Goal: Task Accomplishment & Management: Use online tool/utility

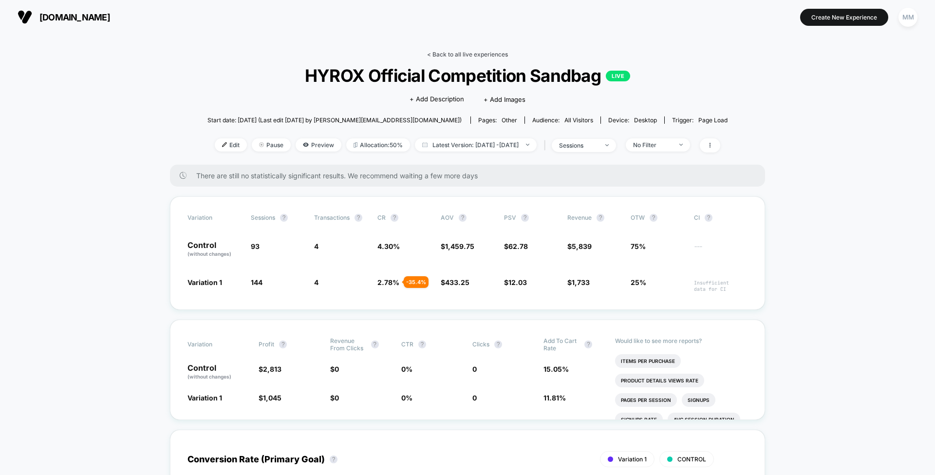
click at [459, 56] on link "< Back to all live experiences" at bounding box center [467, 54] width 81 height 7
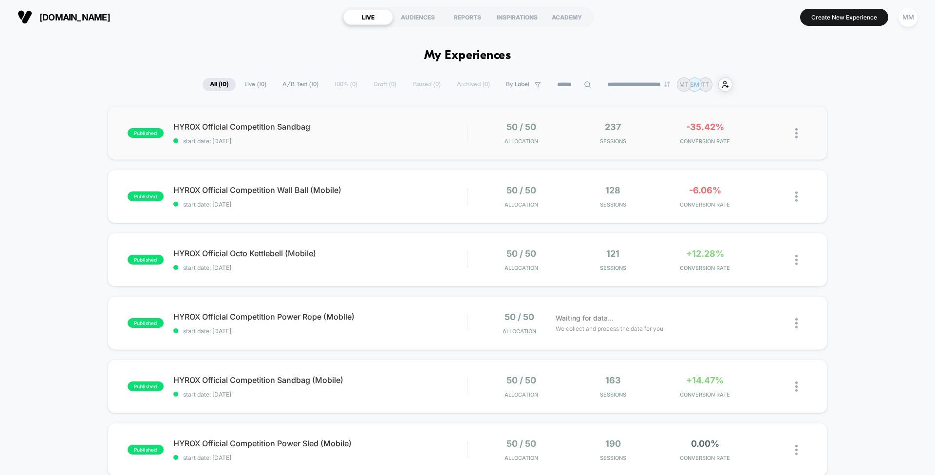
click at [795, 131] on img at bounding box center [796, 133] width 2 height 10
click at [431, 141] on span "start date: 8/15/2025" at bounding box center [320, 140] width 294 height 7
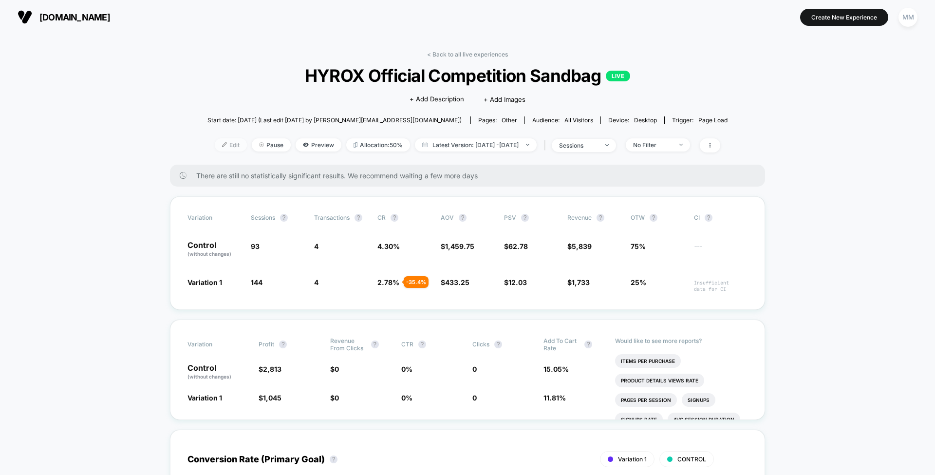
click at [215, 141] on span "Edit" at bounding box center [231, 144] width 32 height 13
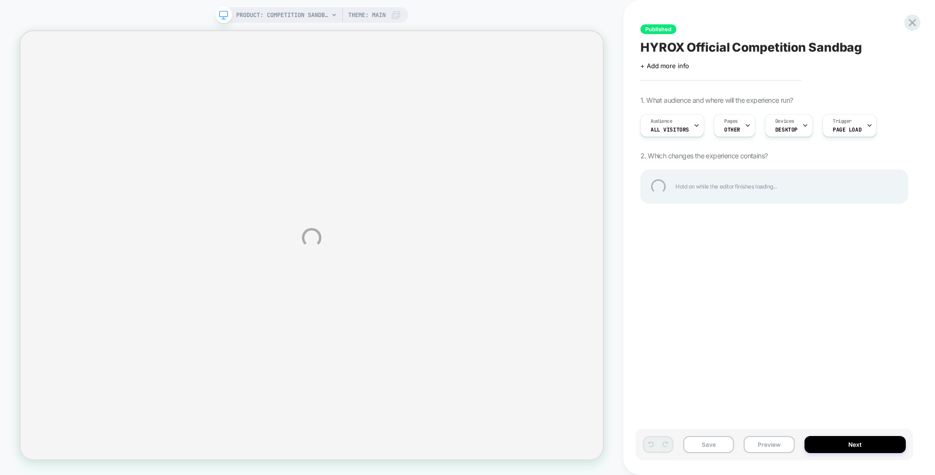
click at [384, 15] on div "PRODUCT: Competition Sandbag [centr x hyrox] PRODUCT: Competition Sandbag [cent…" at bounding box center [467, 237] width 935 height 475
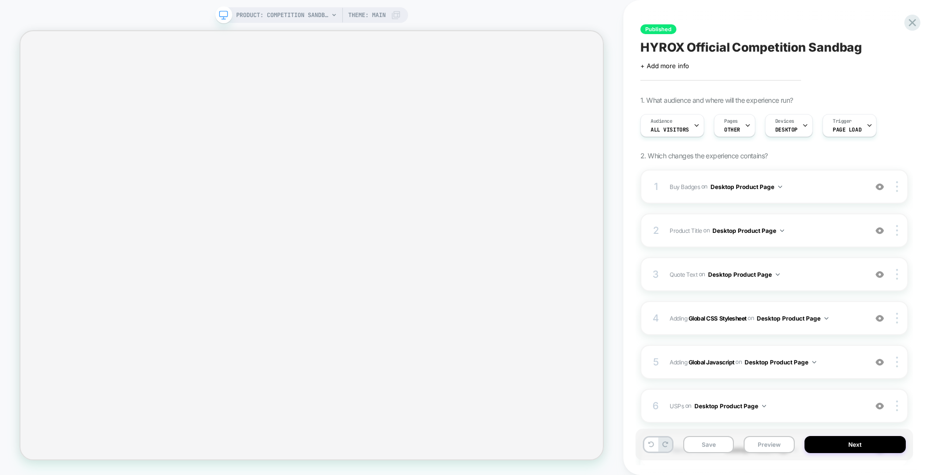
click at [384, 15] on span "Theme: MAIN" at bounding box center [366, 15] width 37 height 16
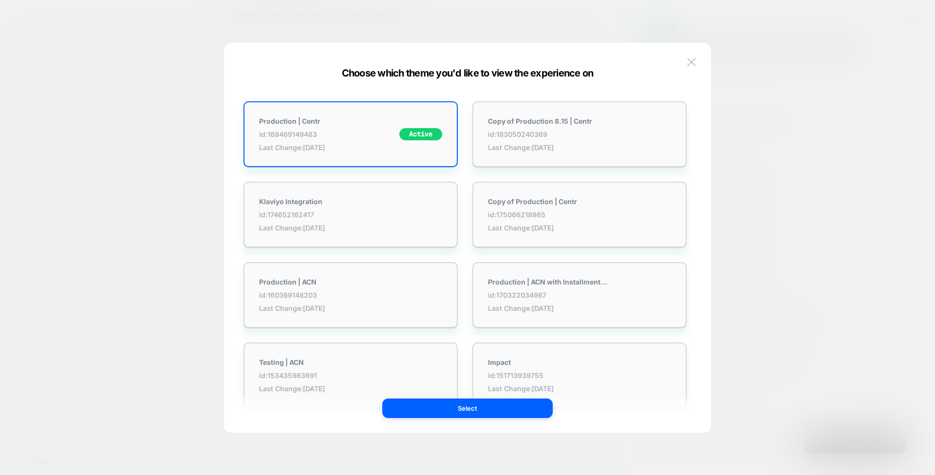
click at [408, 15] on div at bounding box center [467, 237] width 935 height 475
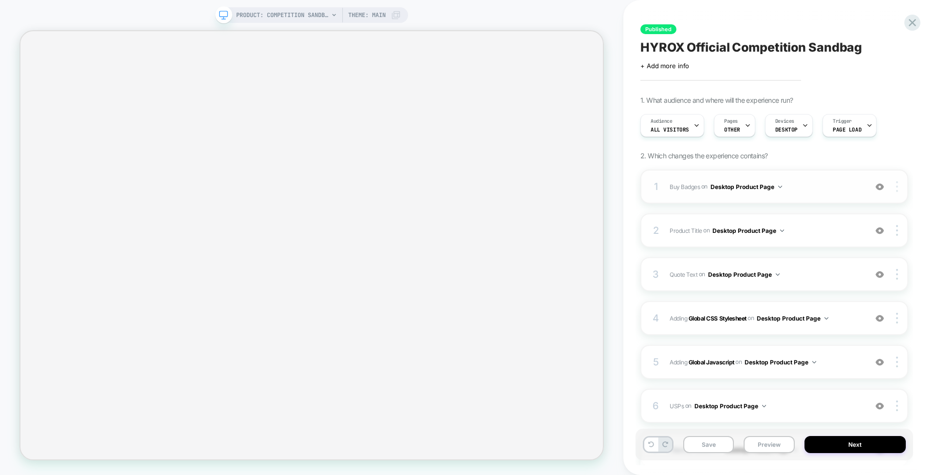
click at [896, 185] on img at bounding box center [897, 186] width 2 height 11
click at [686, 185] on span "Buy Badges" at bounding box center [685, 186] width 30 height 7
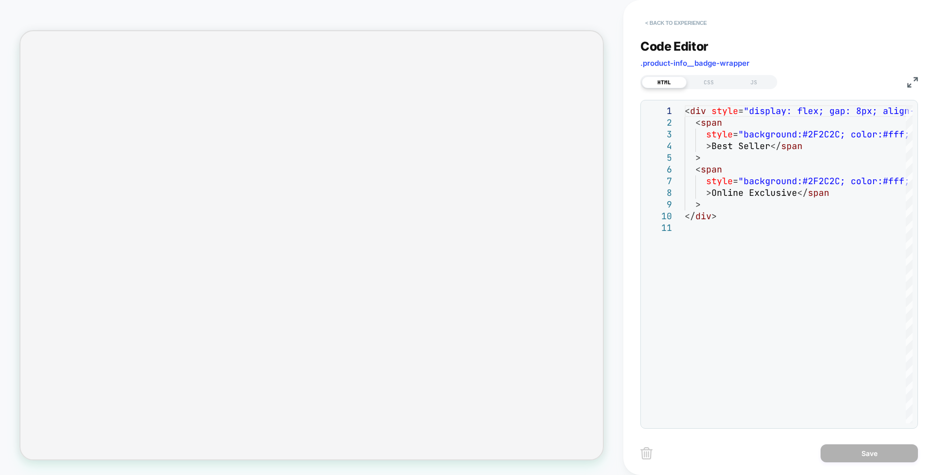
click at [678, 21] on button "< Back to experience" at bounding box center [675, 23] width 71 height 16
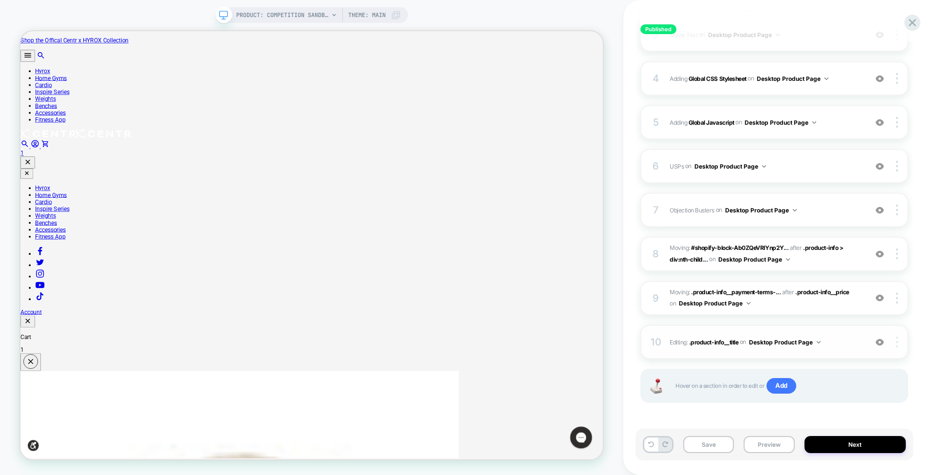
click at [896, 338] on img at bounding box center [897, 341] width 2 height 11
click at [899, 207] on div at bounding box center [898, 210] width 19 height 11
click at [907, 23] on icon at bounding box center [912, 22] width 13 height 13
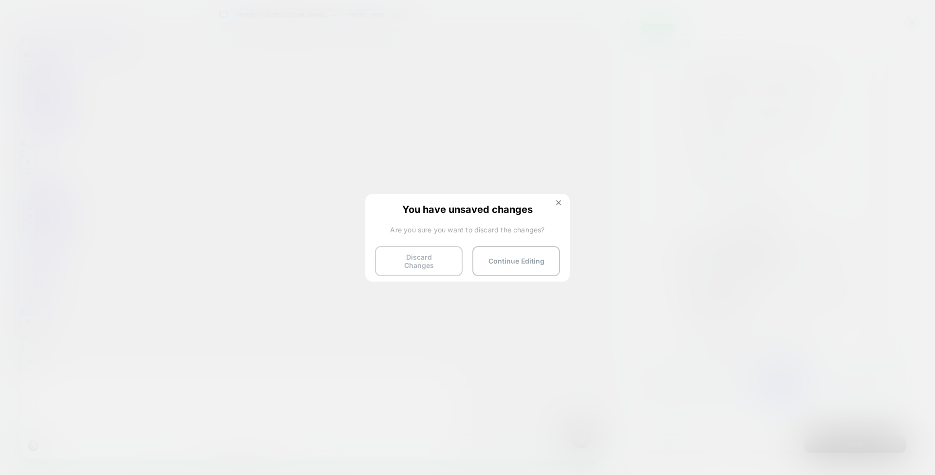
click at [422, 254] on button "Discard Changes" at bounding box center [419, 261] width 88 height 30
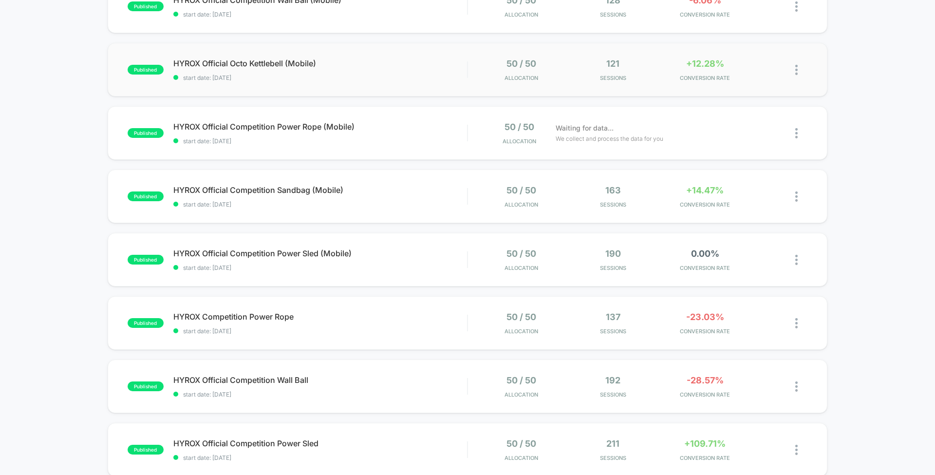
scroll to position [191, 0]
click at [426, 202] on span "start date: 8/19/2025" at bounding box center [320, 203] width 294 height 7
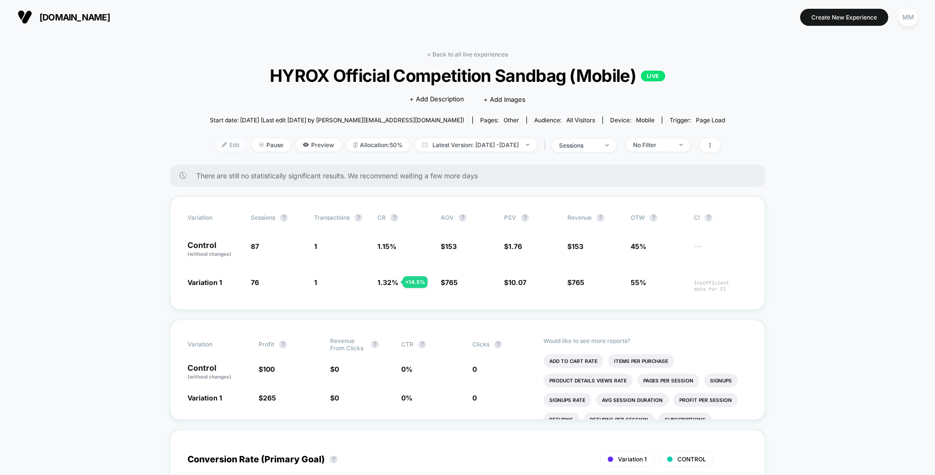
click at [215, 141] on span "Edit" at bounding box center [231, 144] width 32 height 13
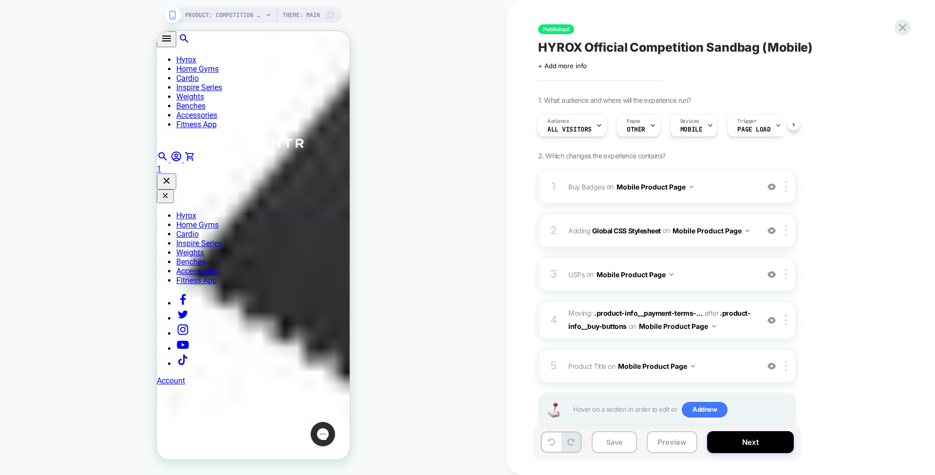
scroll to position [754, 0]
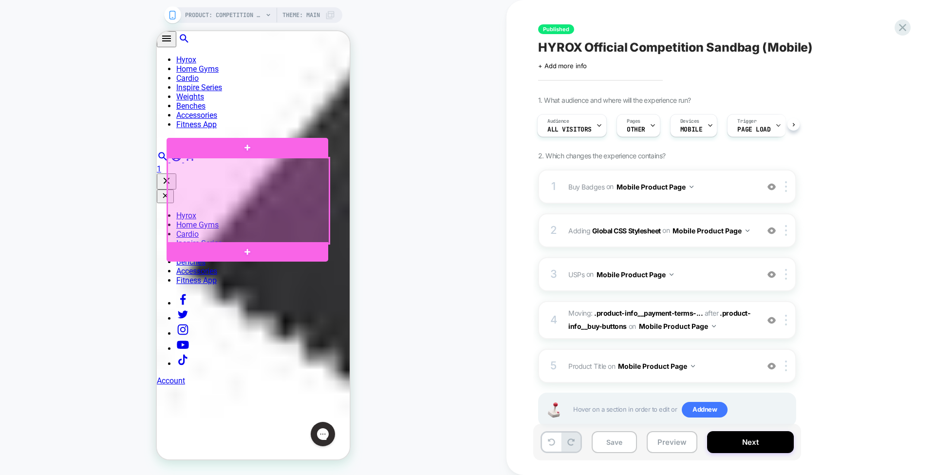
click at [314, 169] on div at bounding box center [249, 201] width 162 height 86
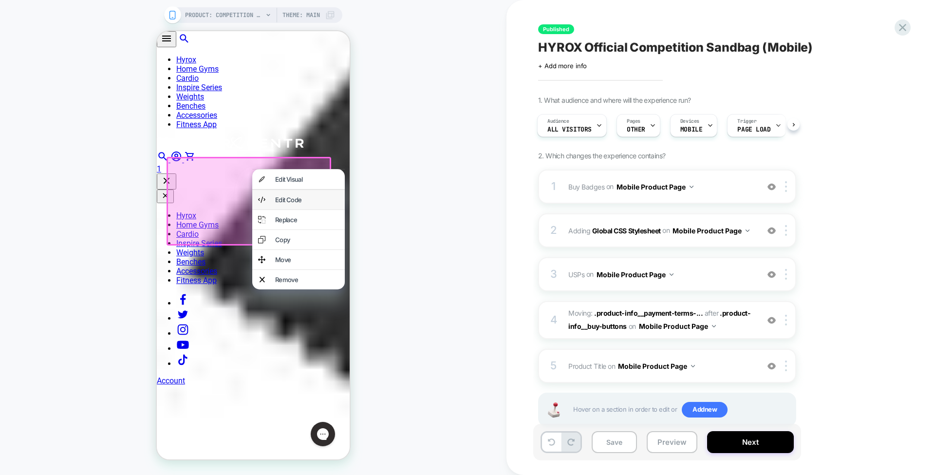
click at [323, 196] on div "Edit Code" at bounding box center [298, 199] width 93 height 19
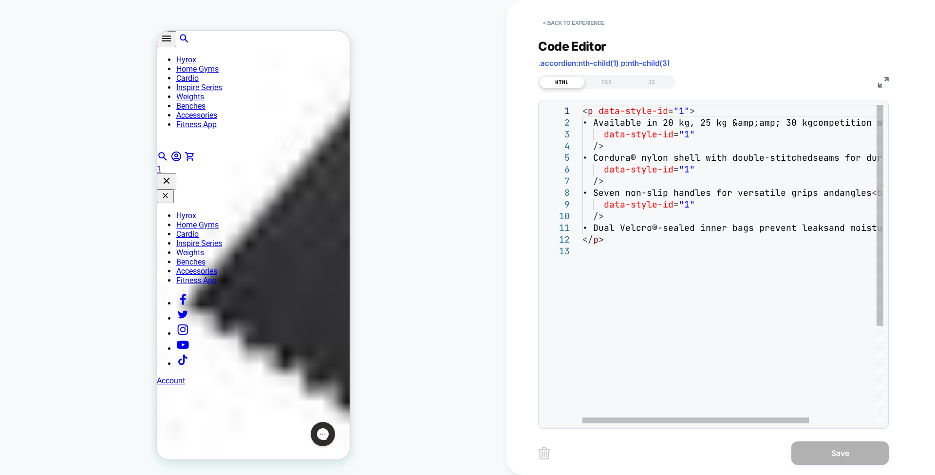
scroll to position [0, 0]
click at [780, 125] on div "< p data-style-id = "1" > • Available in 20 kg, 25 kg &amp;amp; 30 kg competiti…" at bounding box center [777, 334] width 391 height 458
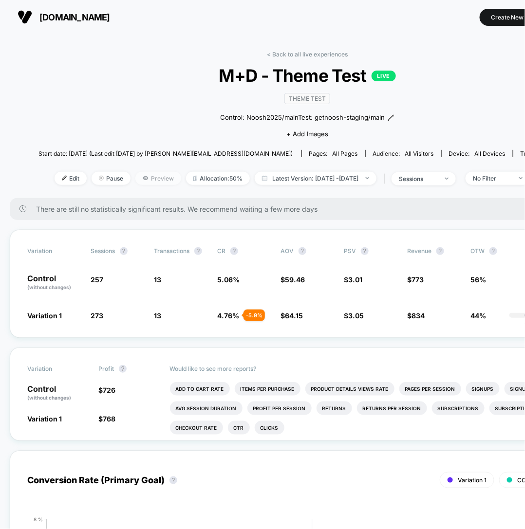
click at [146, 184] on span "Preview" at bounding box center [158, 178] width 46 height 13
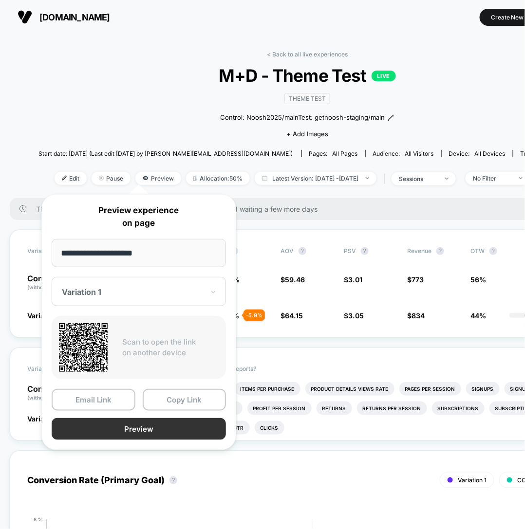
click at [137, 418] on button "Preview" at bounding box center [139, 429] width 174 height 22
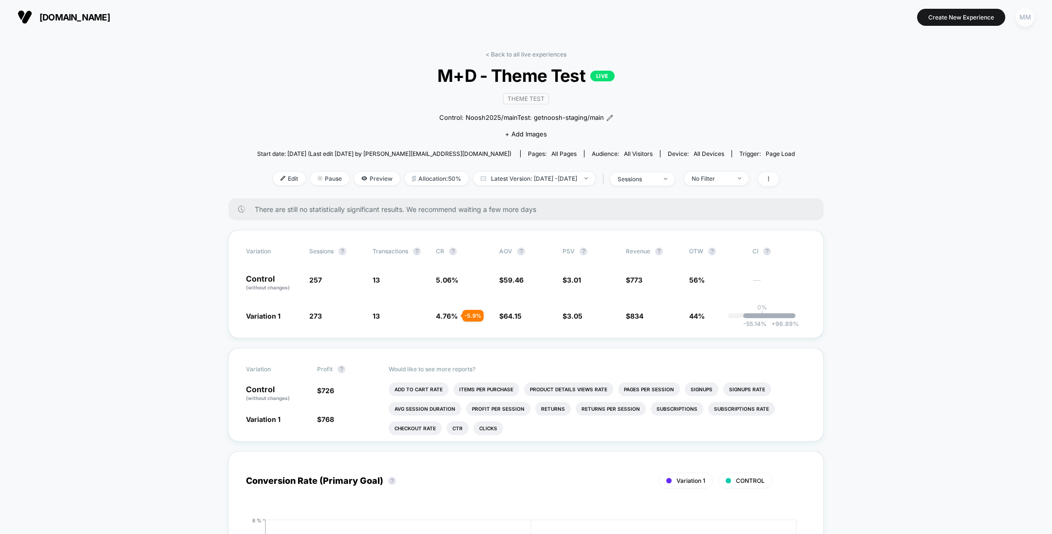
click at [524, 19] on div "MM" at bounding box center [1024, 17] width 19 height 19
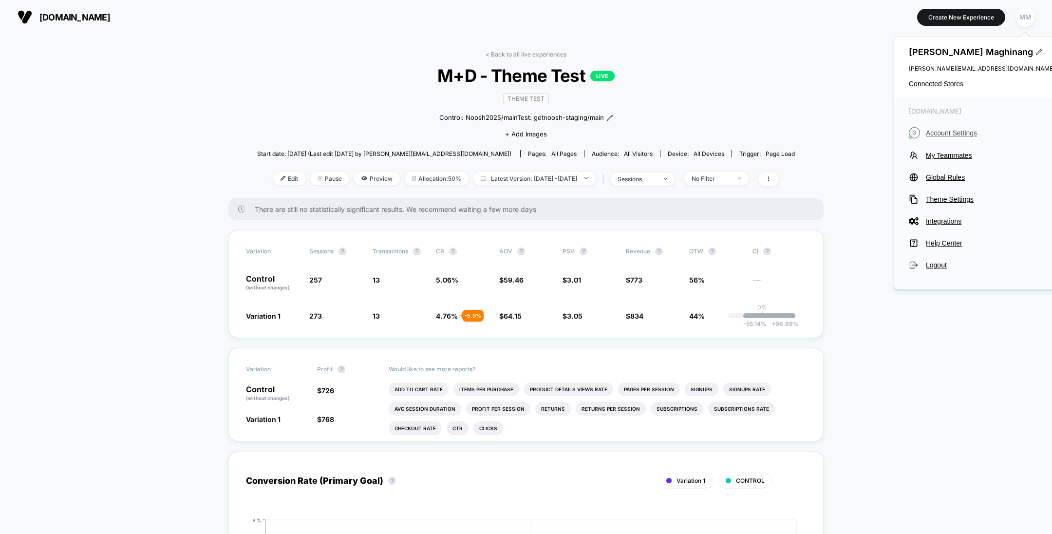
click at [524, 134] on span "Account Settings" at bounding box center [990, 133] width 129 height 8
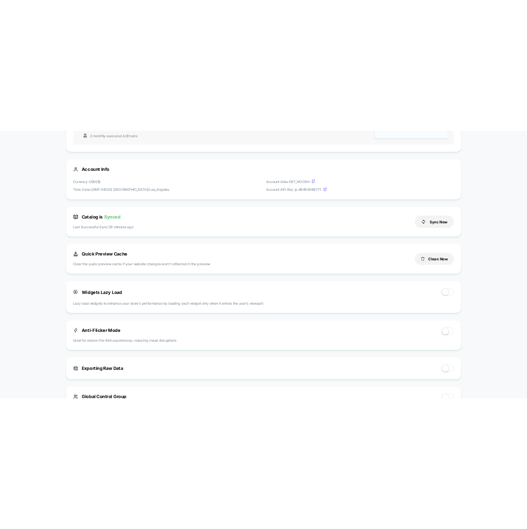
scroll to position [214, 0]
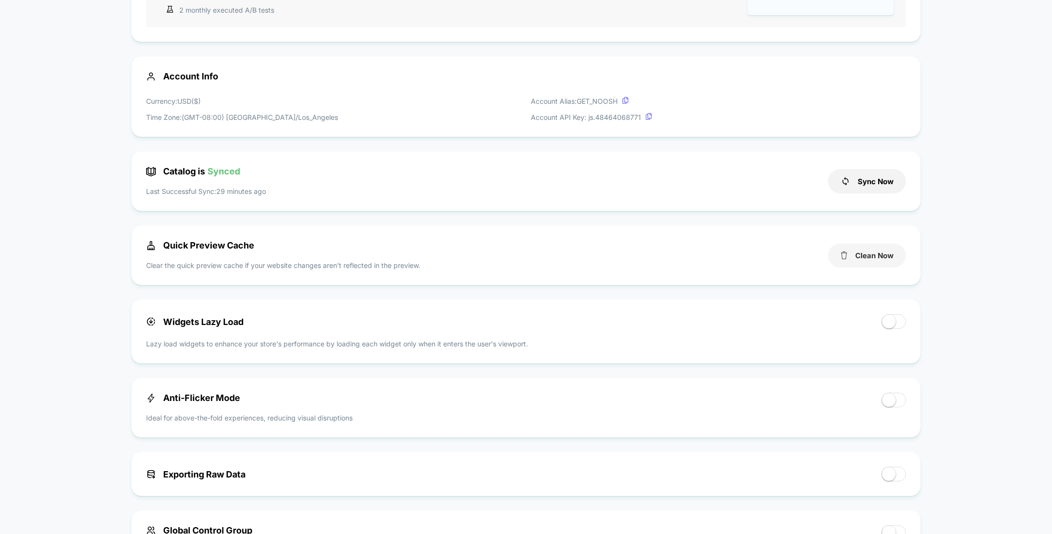
click at [524, 257] on button "Clean Now" at bounding box center [867, 255] width 78 height 24
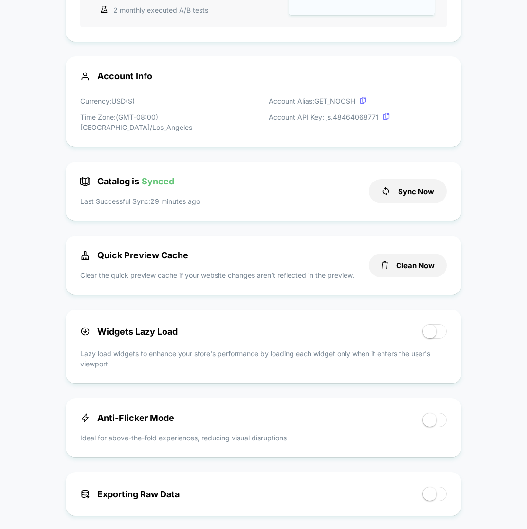
scroll to position [0, 0]
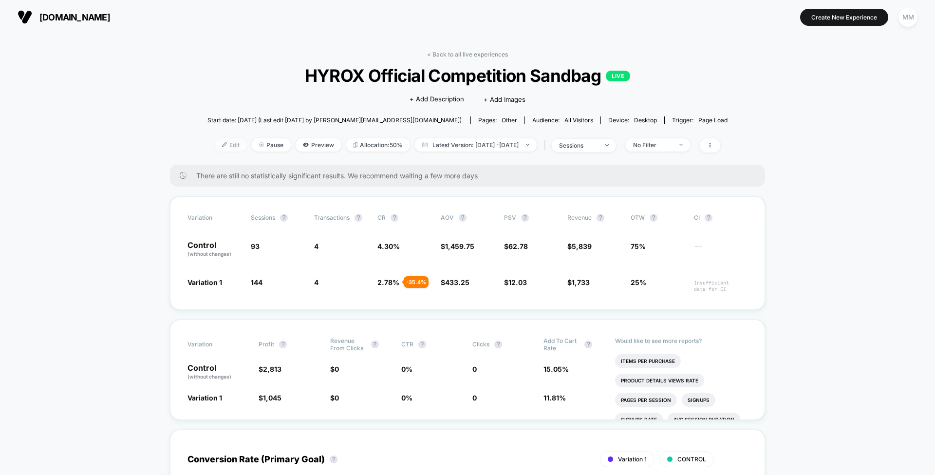
click at [215, 140] on span "Edit" at bounding box center [231, 144] width 32 height 13
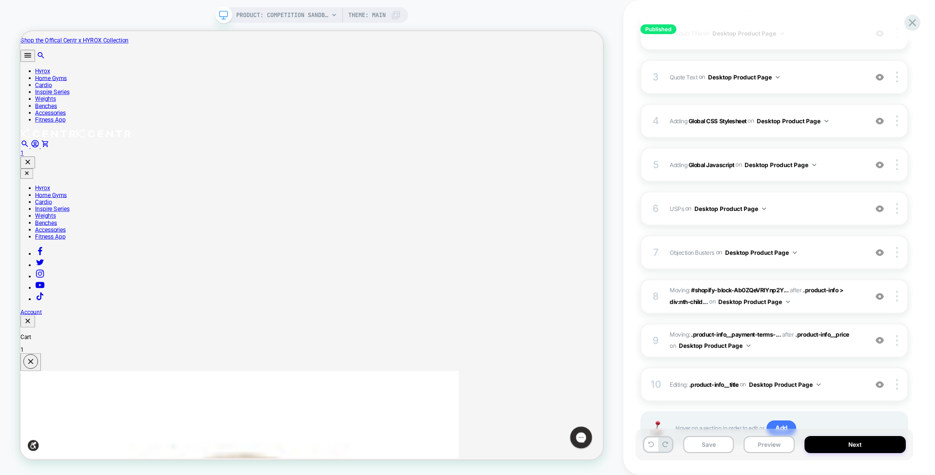
scroll to position [240, 0]
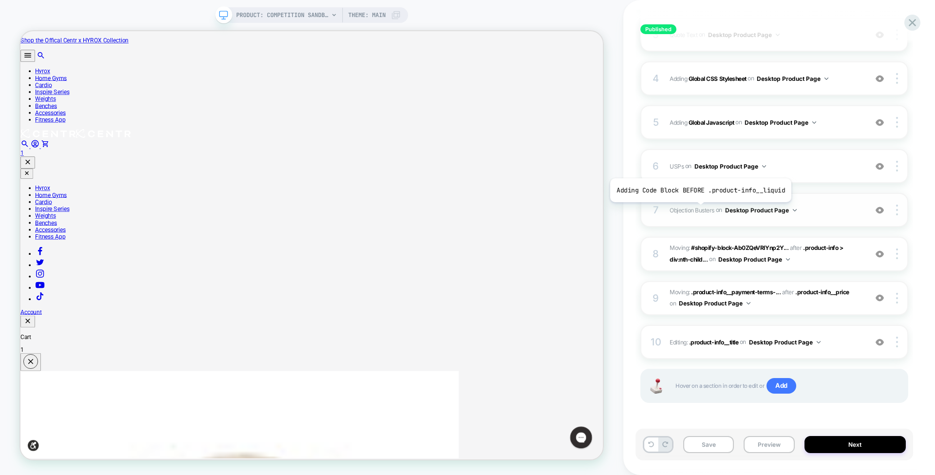
click at [699, 209] on span "Objection Busters" at bounding box center [692, 209] width 45 height 7
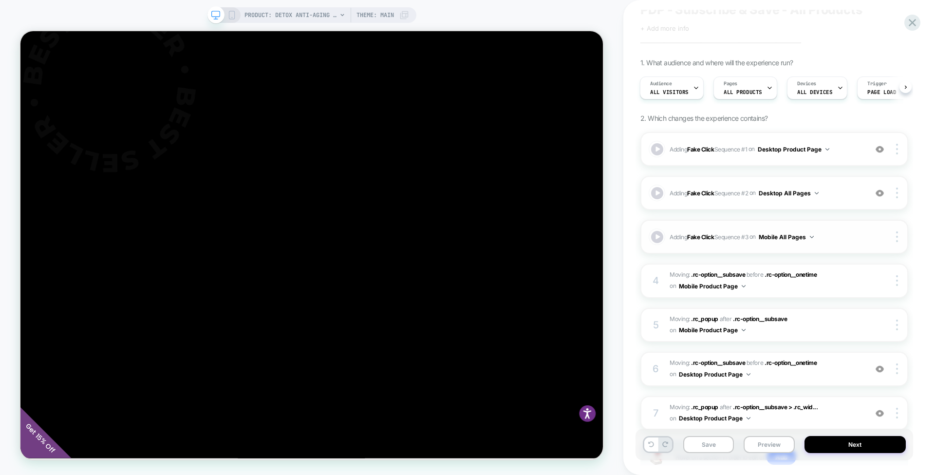
scroll to position [108, 0]
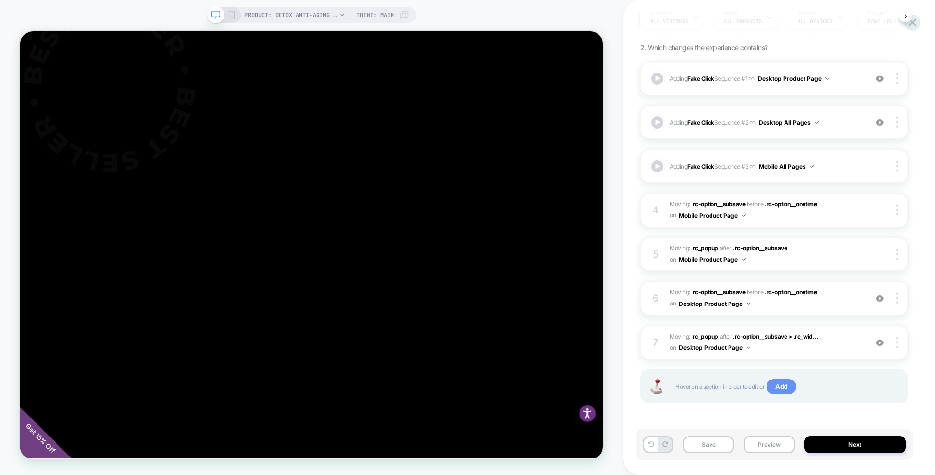
click at [774, 388] on span "Add" at bounding box center [781, 387] width 30 height 16
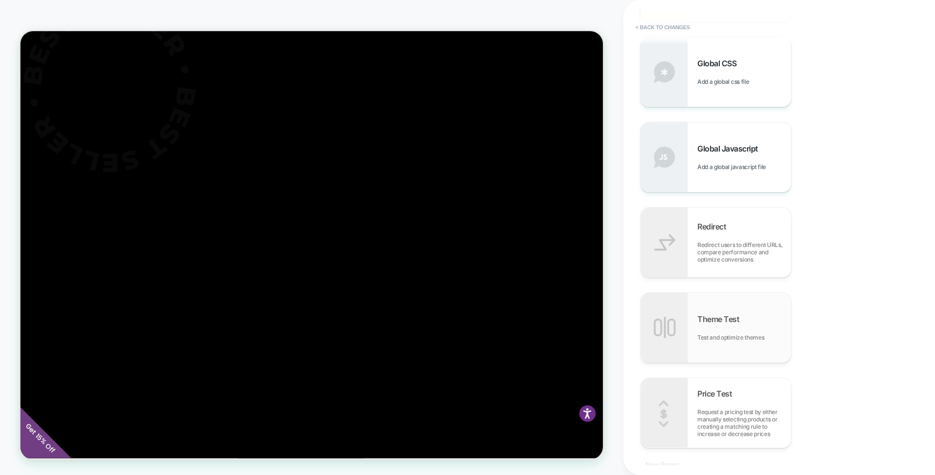
scroll to position [468, 0]
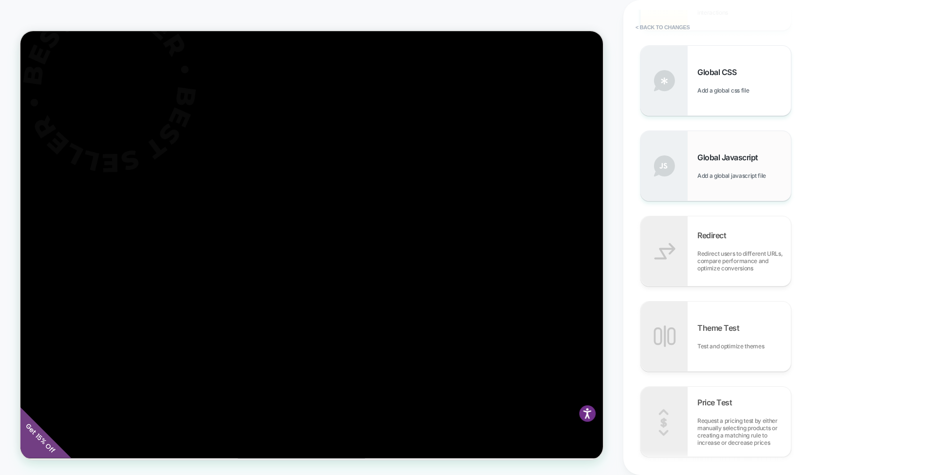
click at [716, 145] on div "Global Javascript Add a global javascript file" at bounding box center [716, 166] width 150 height 70
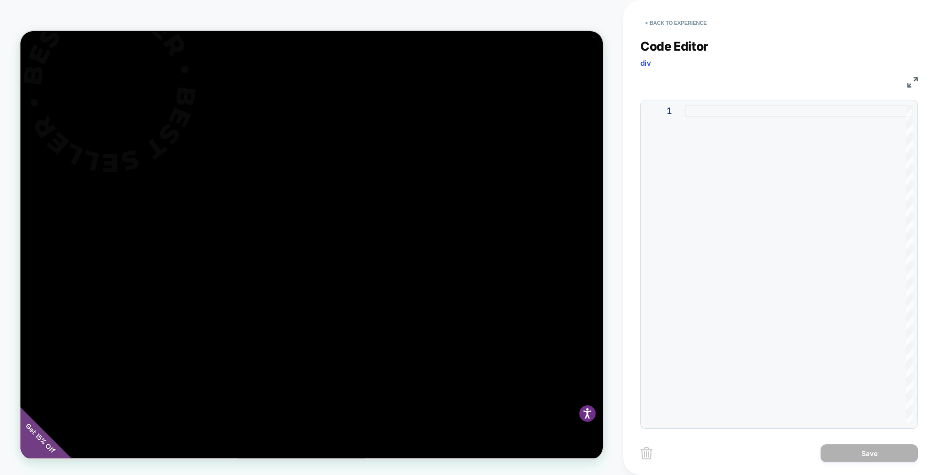
click at [703, 105] on div at bounding box center [799, 264] width 228 height 318
click at [711, 111] on div at bounding box center [799, 264] width 228 height 318
type textarea "**********"
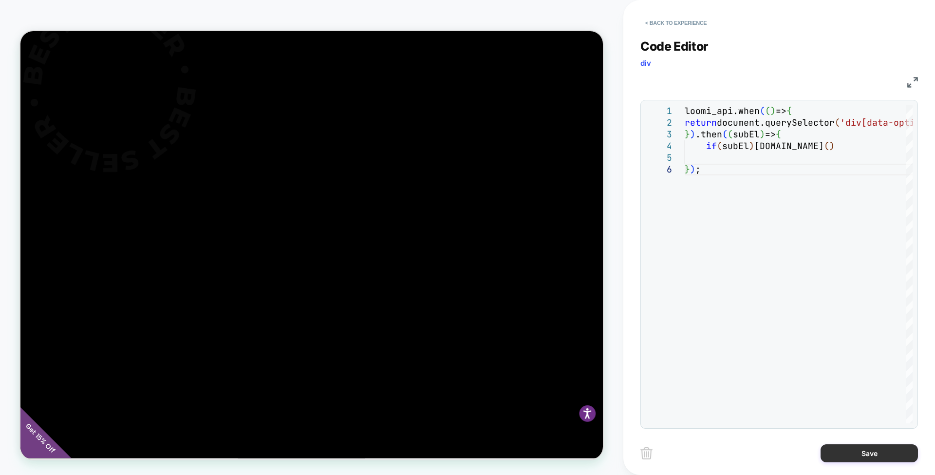
click at [853, 449] on button "Save" at bounding box center [869, 453] width 97 height 18
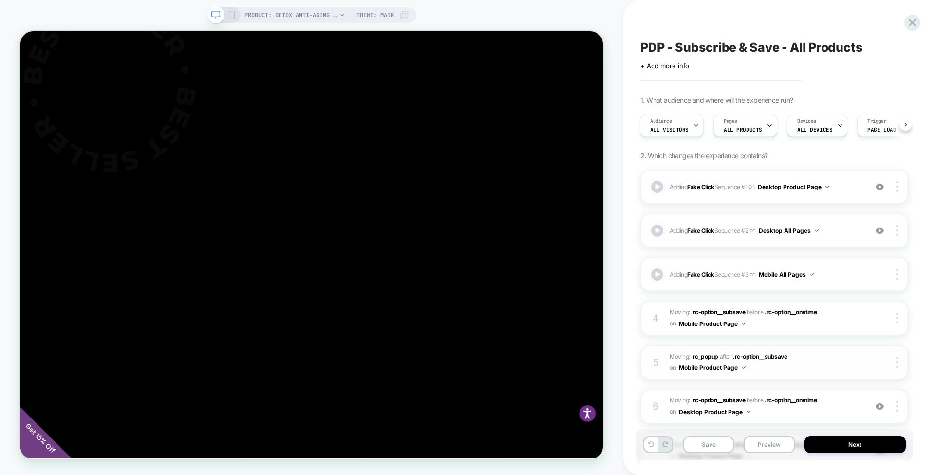
scroll to position [152, 0]
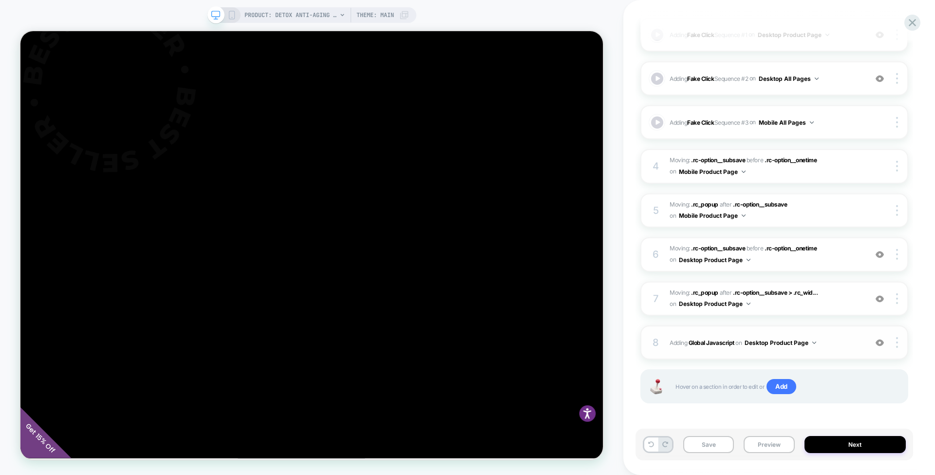
click at [811, 339] on button "Desktop Product Page" at bounding box center [781, 342] width 72 height 12
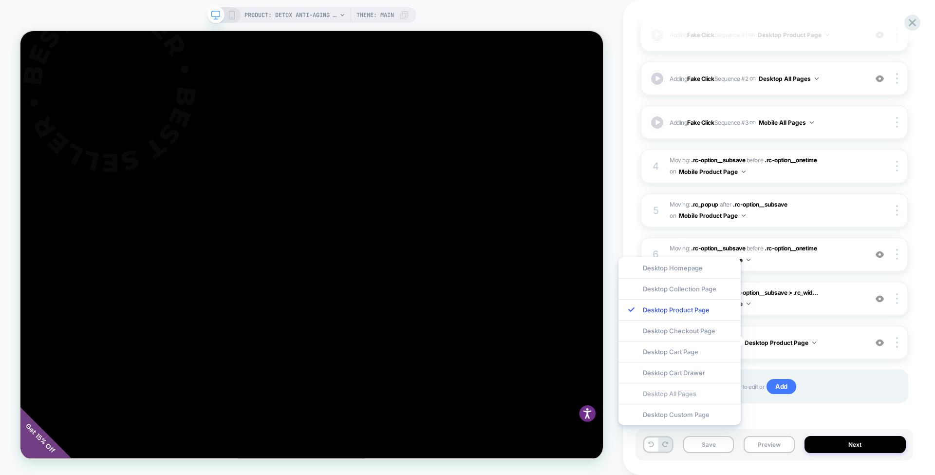
click at [699, 392] on div "Desktop All Pages" at bounding box center [679, 393] width 122 height 21
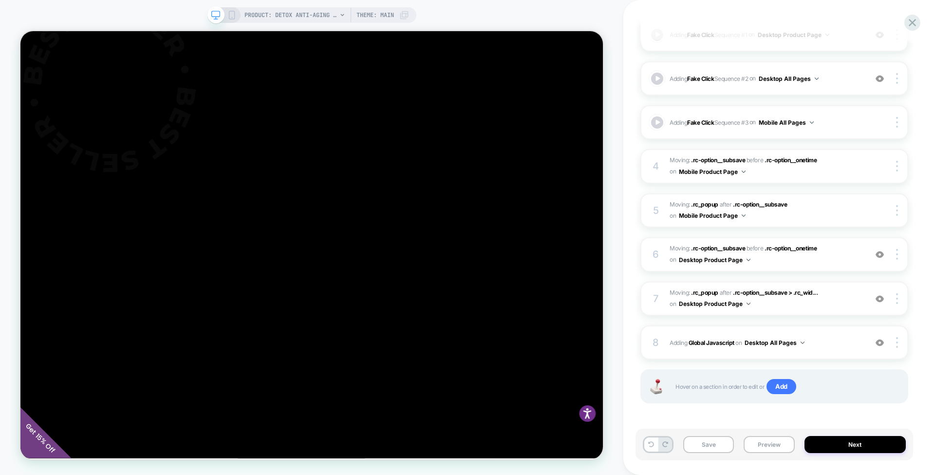
click at [234, 13] on icon at bounding box center [231, 15] width 9 height 9
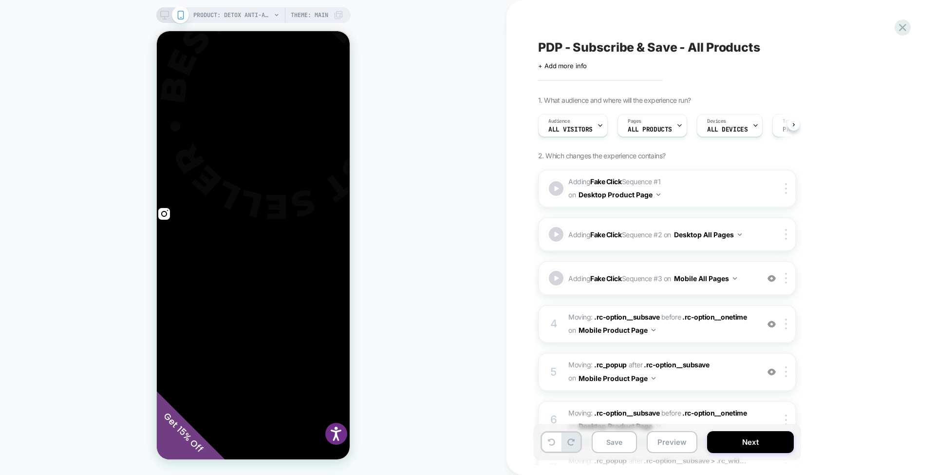
scroll to position [0, 0]
click at [423, 65] on div "PRODUCT: Detox Anti-Aging Facial Pads - Original 60ct PRODUCT: Detox Anti-Aging…" at bounding box center [253, 237] width 506 height 455
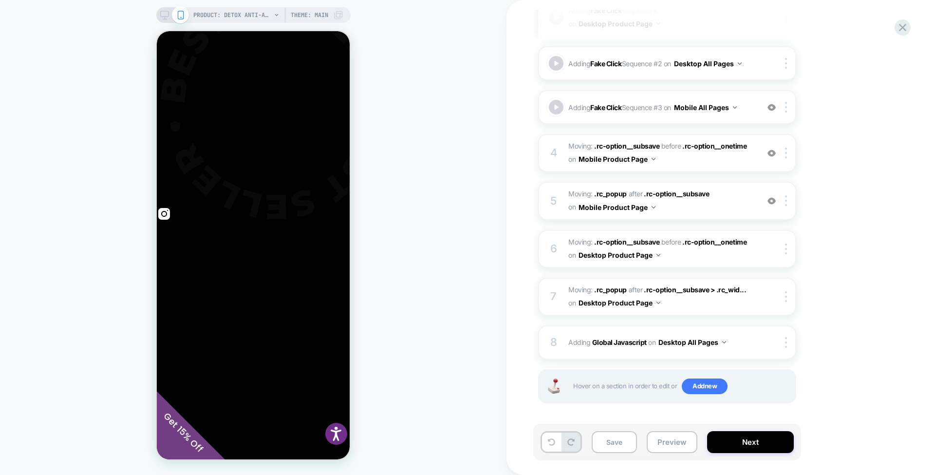
click at [709, 392] on span "Add new" at bounding box center [705, 386] width 46 height 16
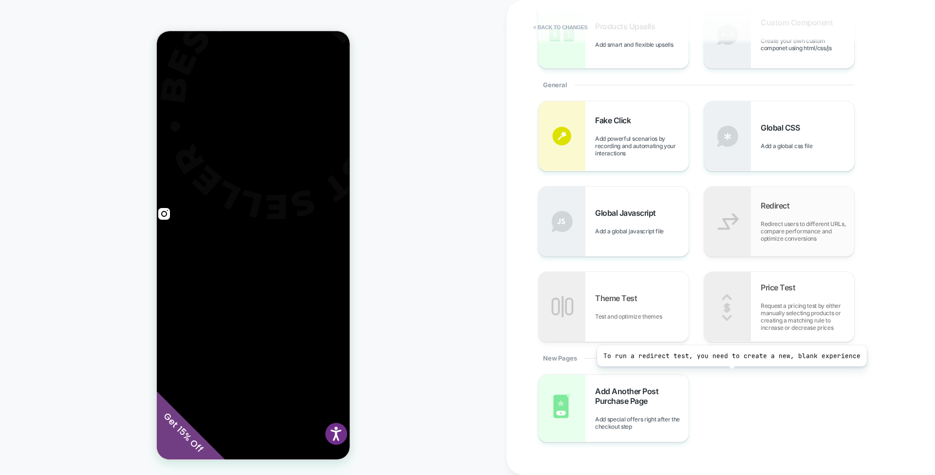
scroll to position [163, 0]
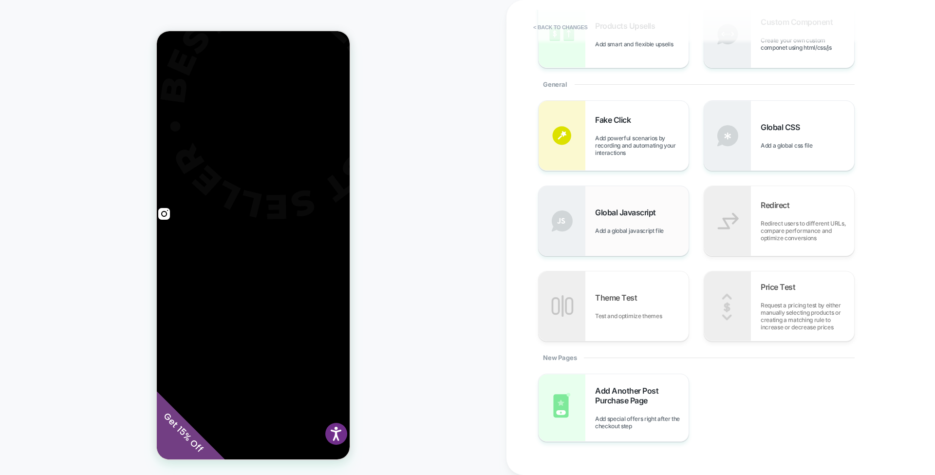
click at [647, 220] on div "Global Javascript Add a global javascript file" at bounding box center [641, 220] width 93 height 27
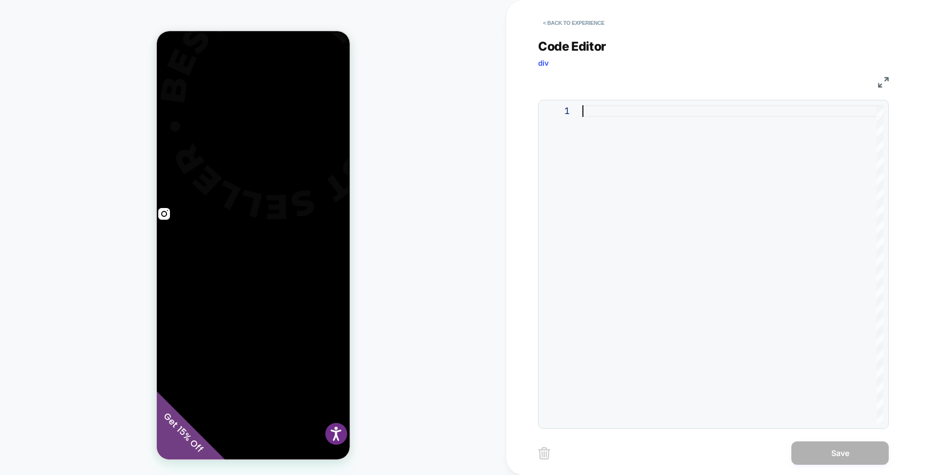
click at [647, 220] on div at bounding box center [732, 264] width 301 height 318
type textarea "**********"
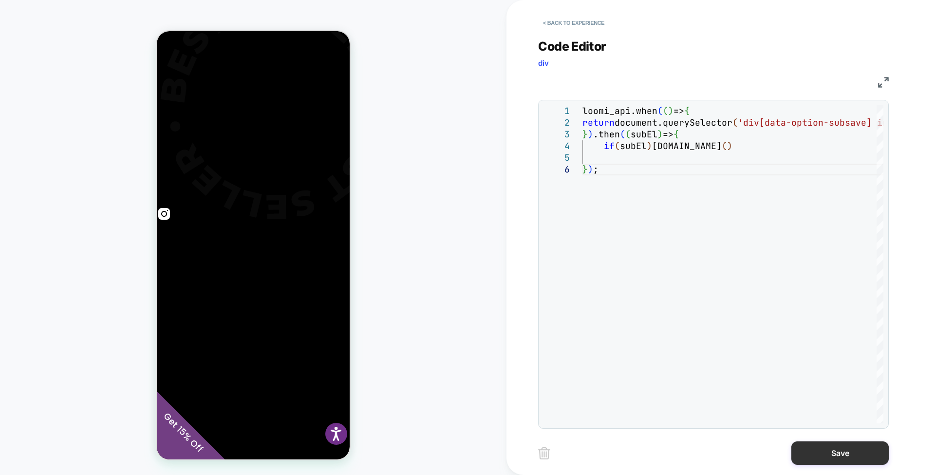
click at [815, 449] on button "Save" at bounding box center [839, 452] width 97 height 23
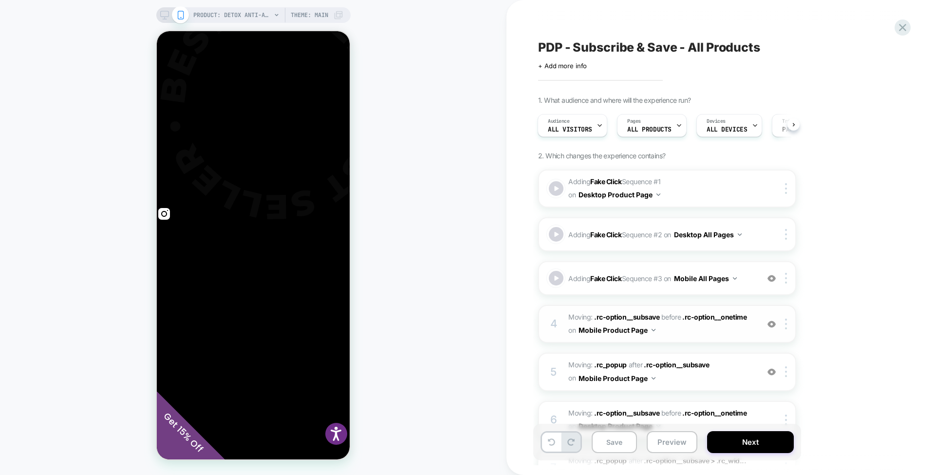
scroll to position [215, 0]
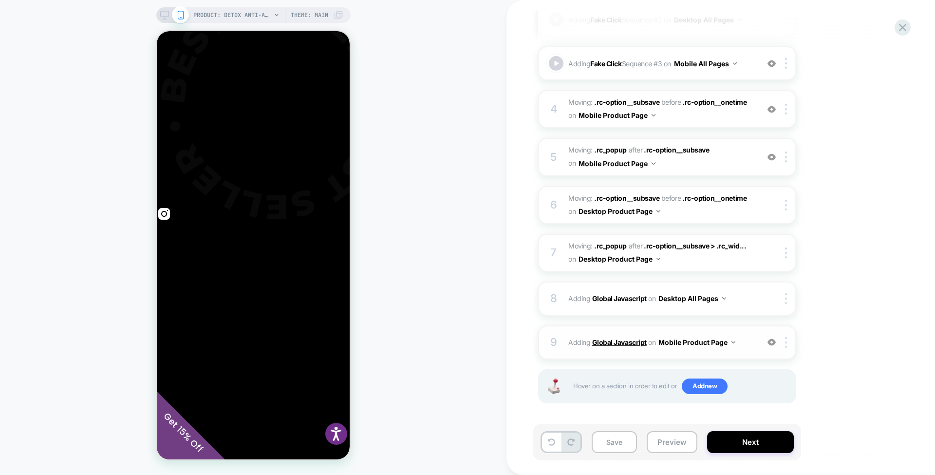
click at [626, 338] on b "Global Javascript" at bounding box center [619, 342] width 55 height 8
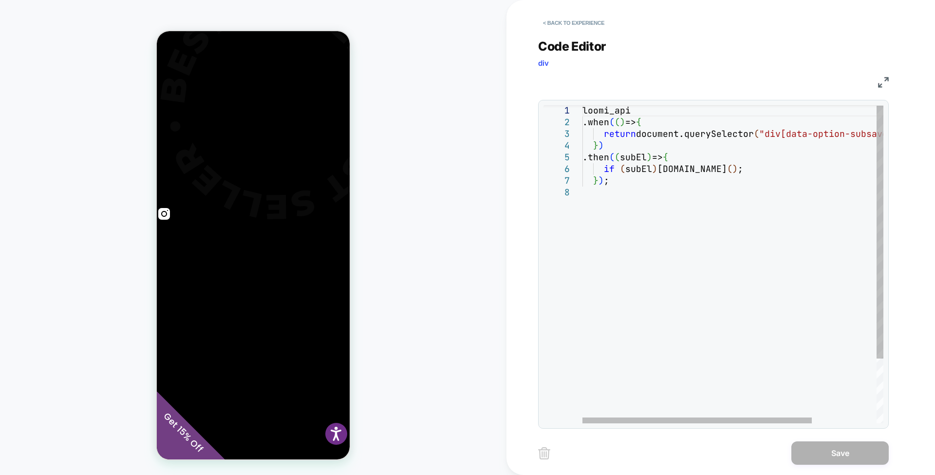
scroll to position [0, 0]
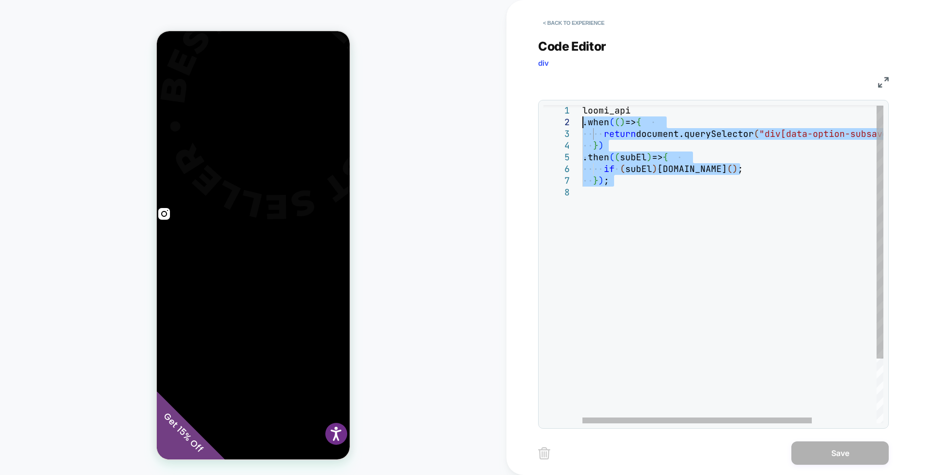
drag, startPoint x: 664, startPoint y: 192, endPoint x: 569, endPoint y: 117, distance: 121.4
click at [582, 117] on div "loomi_api .when ( ( ) => { return document.querySelector ( "div[data-option-sub…" at bounding box center [774, 305] width 385 height 400
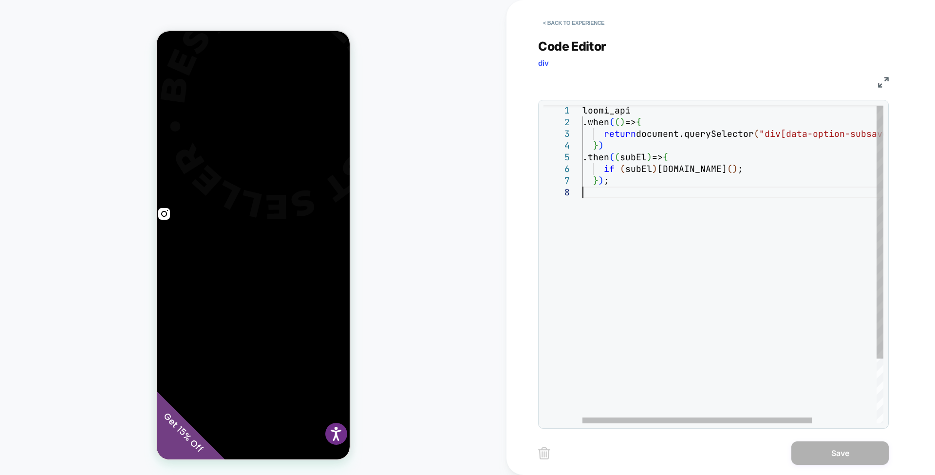
click at [719, 342] on div "loomi_api .when ( ( ) => { return document.querySelector ( "div[data-option-sub…" at bounding box center [774, 305] width 385 height 400
click at [638, 179] on div "loomi_api .when ( ( ) => { return document.querySelector ( "div[data-option-sub…" at bounding box center [774, 305] width 385 height 400
click at [568, 24] on button "< Back to experience" at bounding box center [573, 23] width 71 height 16
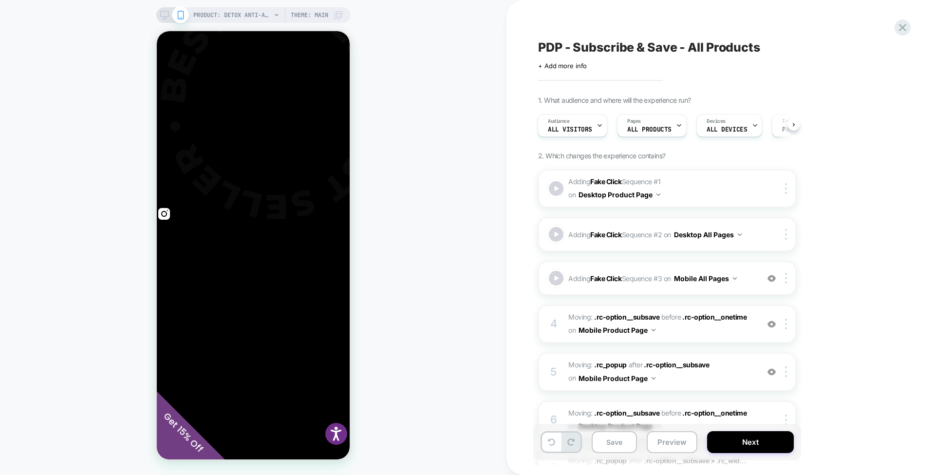
scroll to position [215, 0]
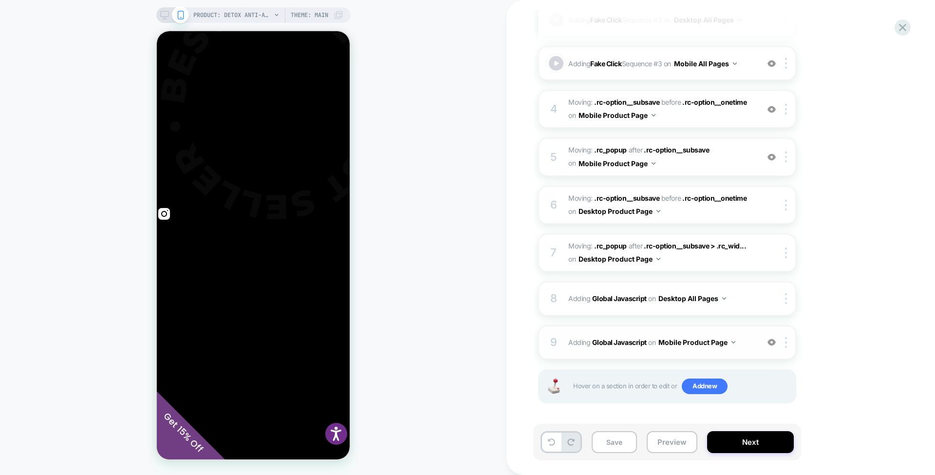
click at [700, 338] on button "Mobile Product Page" at bounding box center [696, 342] width 77 height 14
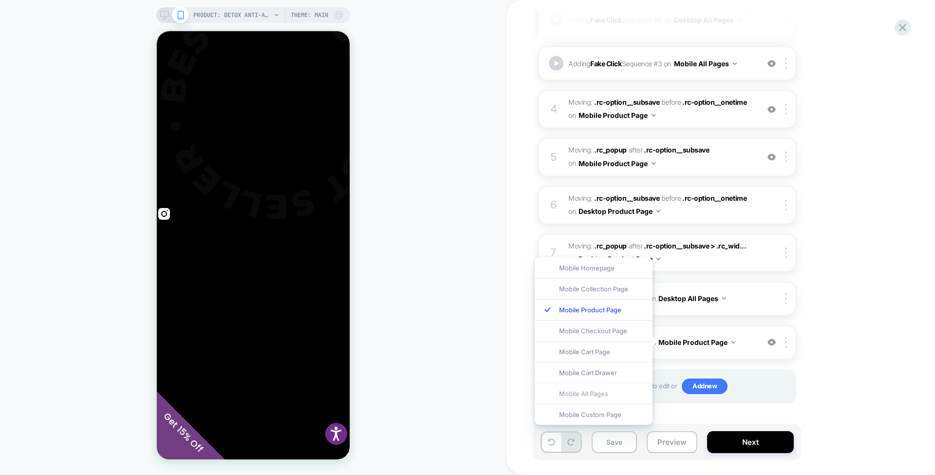
click at [617, 389] on div "Mobile All Pages" at bounding box center [594, 393] width 118 height 21
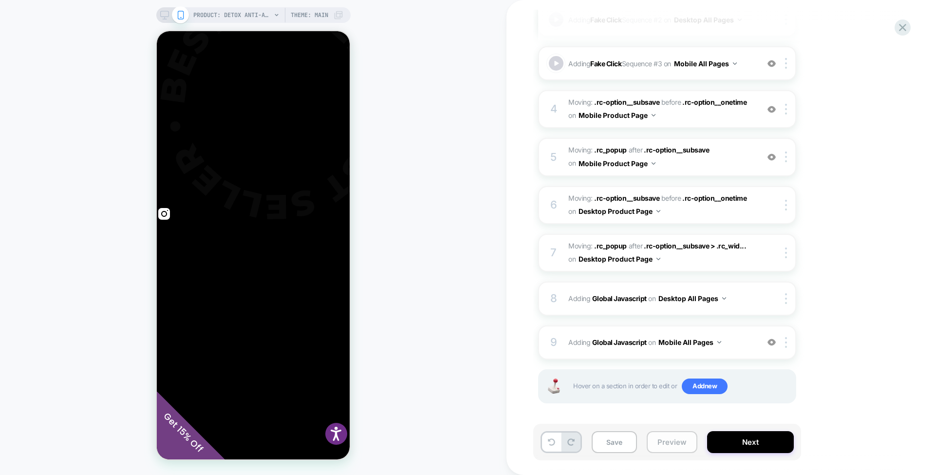
click at [667, 443] on button "Preview" at bounding box center [672, 442] width 51 height 22
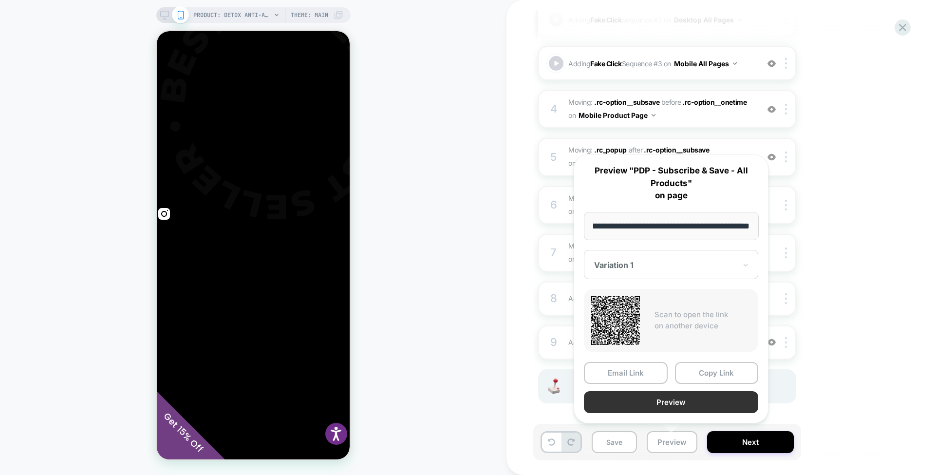
scroll to position [0, 0]
click at [675, 401] on button "Preview" at bounding box center [671, 402] width 174 height 22
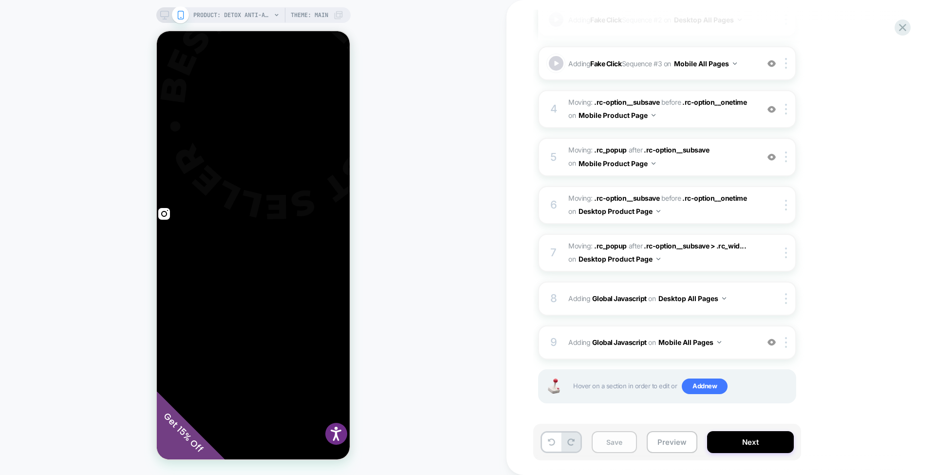
click at [618, 445] on button "Save" at bounding box center [614, 442] width 45 height 22
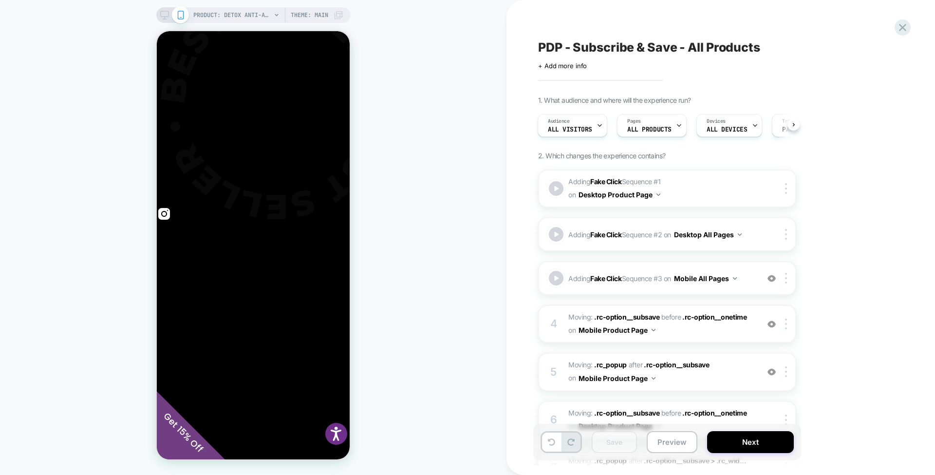
scroll to position [215, 0]
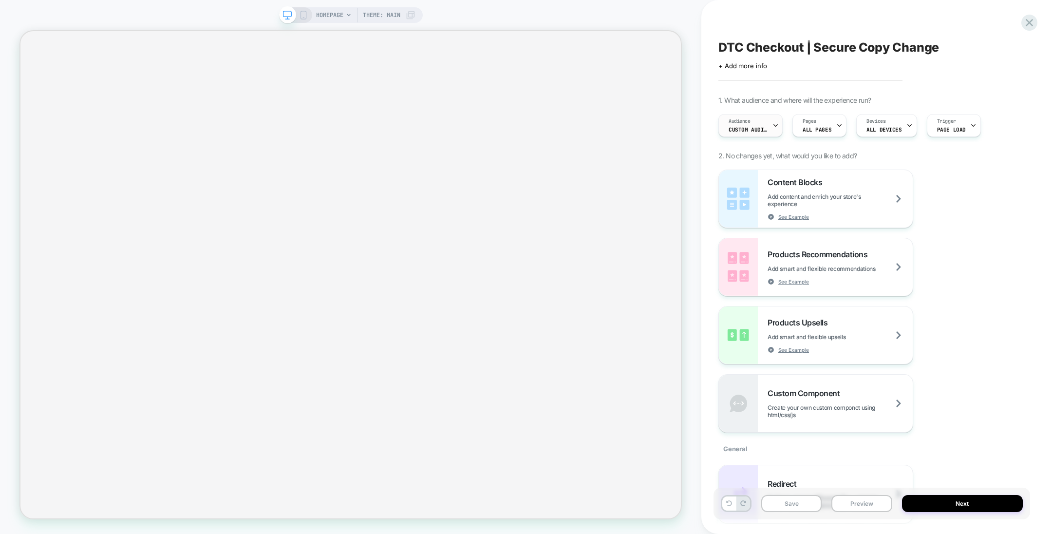
click at [755, 131] on span "Custom Audience" at bounding box center [748, 129] width 39 height 7
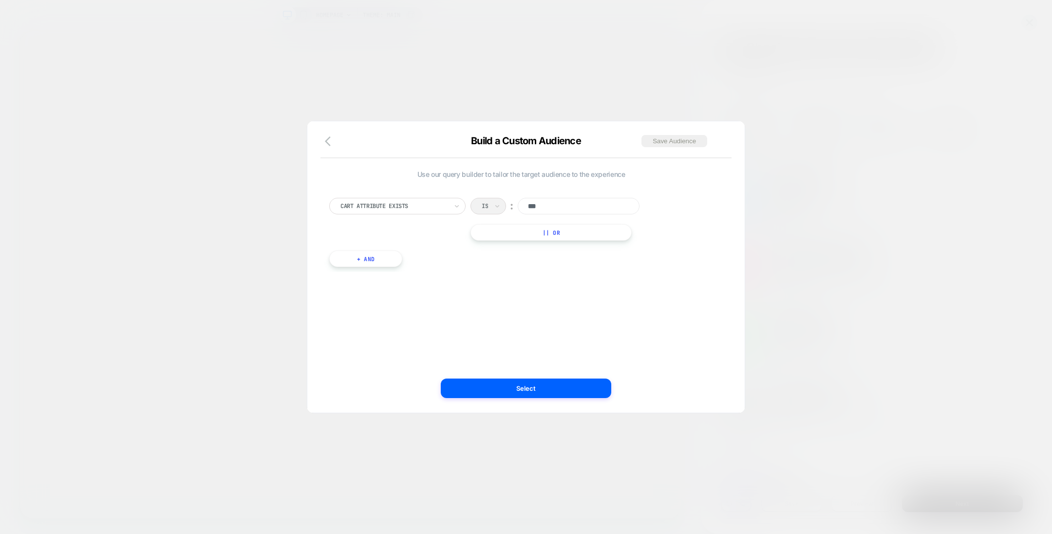
click at [383, 255] on button "+ And" at bounding box center [365, 258] width 73 height 17
click at [517, 228] on button "|| Or" at bounding box center [550, 232] width 161 height 17
click at [543, 232] on input at bounding box center [579, 230] width 122 height 17
click at [691, 290] on div at bounding box center [689, 292] width 12 height 12
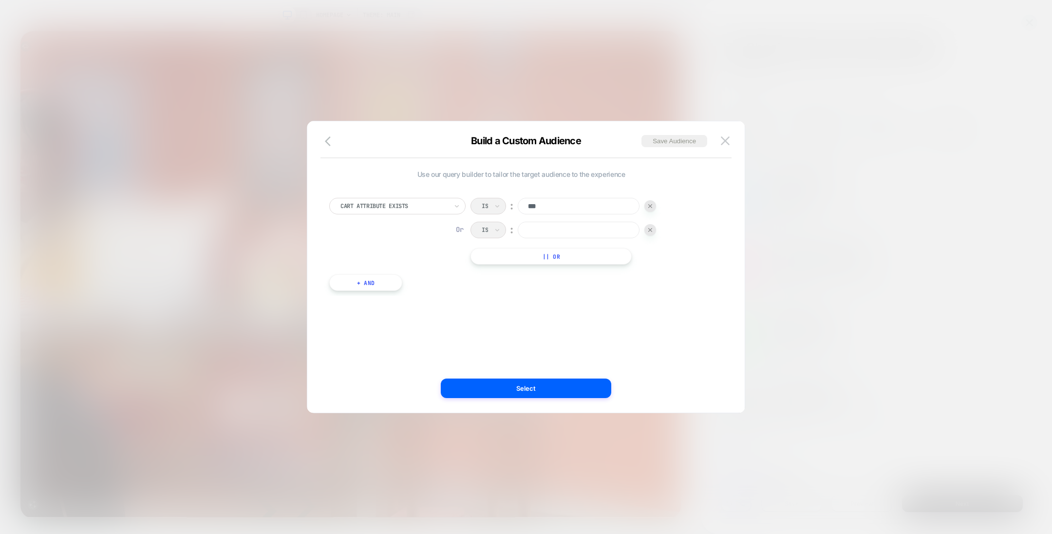
click at [554, 200] on input "***" at bounding box center [579, 206] width 122 height 17
type input "*"
click at [681, 320] on div "Use our query builder to tailor the target audience to the experience Cart Attr…" at bounding box center [521, 267] width 408 height 252
click at [583, 254] on button "|| Or" at bounding box center [550, 256] width 161 height 17
click at [719, 134] on button at bounding box center [725, 140] width 15 height 15
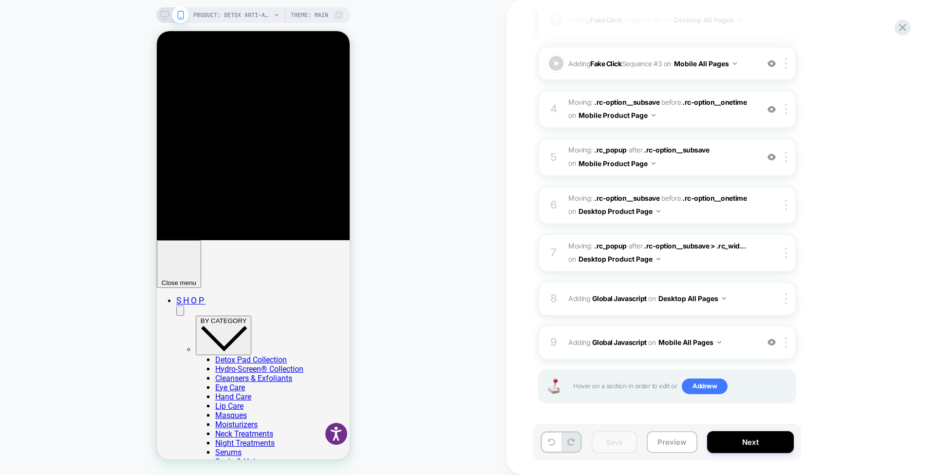
scroll to position [446, 0]
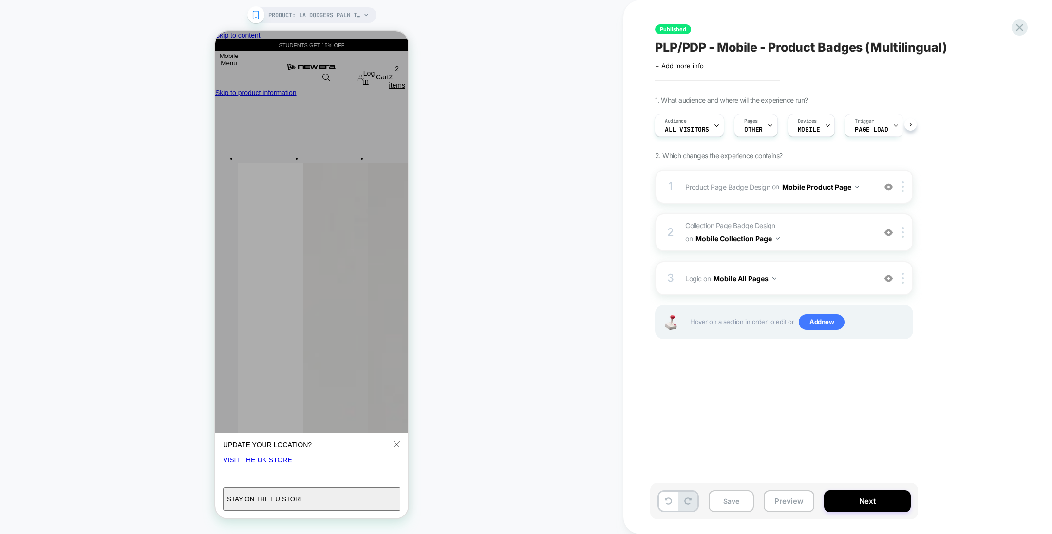
scroll to position [0, 3]
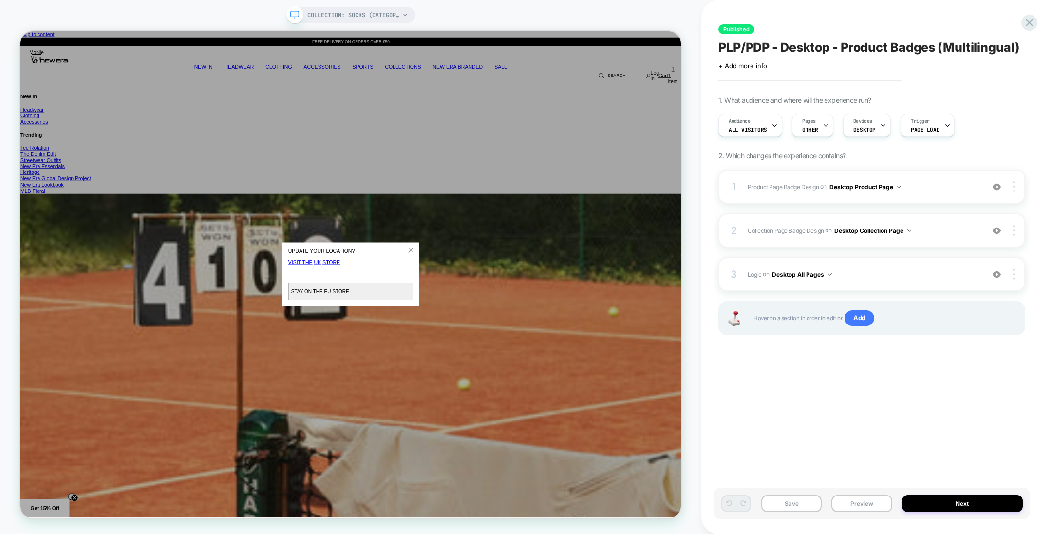
click at [474, 4] on div "COLLECTION: SOCKS (Category) COLLECTION: SOCKS (Category)" at bounding box center [350, 267] width 701 height 534
click at [540, 320] on button "Close" at bounding box center [540, 324] width 19 height 19
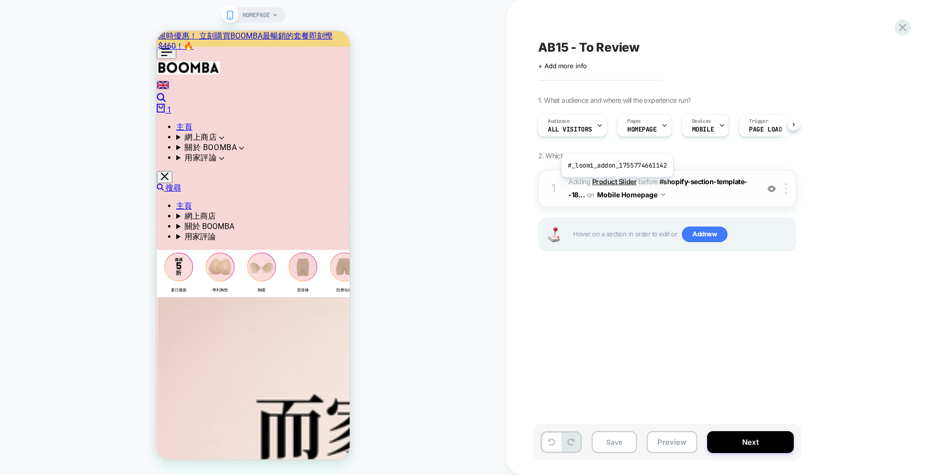
click at [616, 184] on b "Product Slider" at bounding box center [614, 181] width 44 height 8
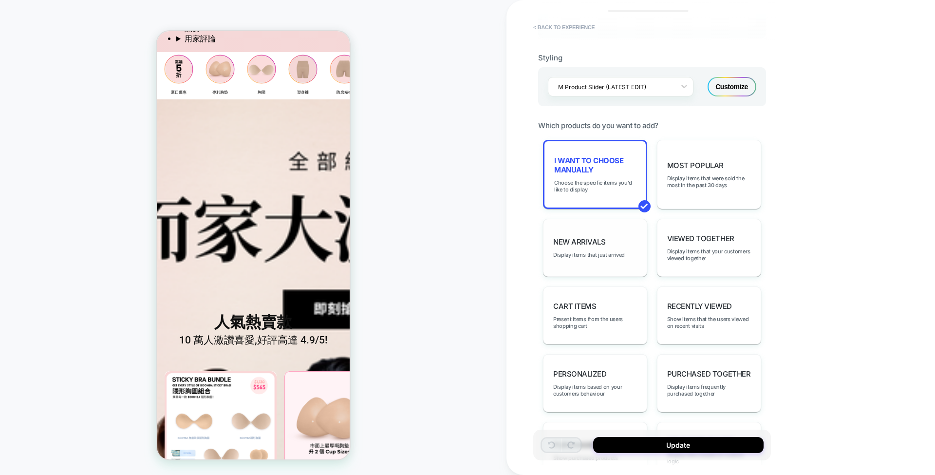
scroll to position [191, 0]
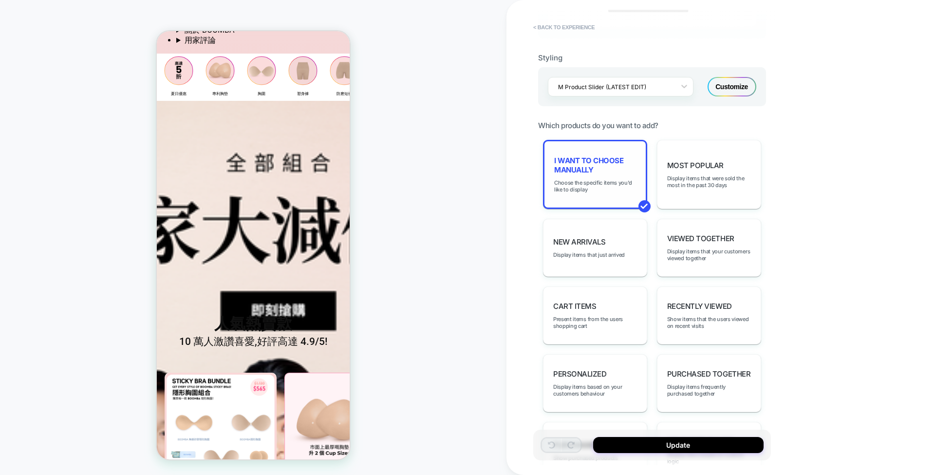
click at [611, 157] on span "I want to choose manually" at bounding box center [595, 165] width 82 height 19
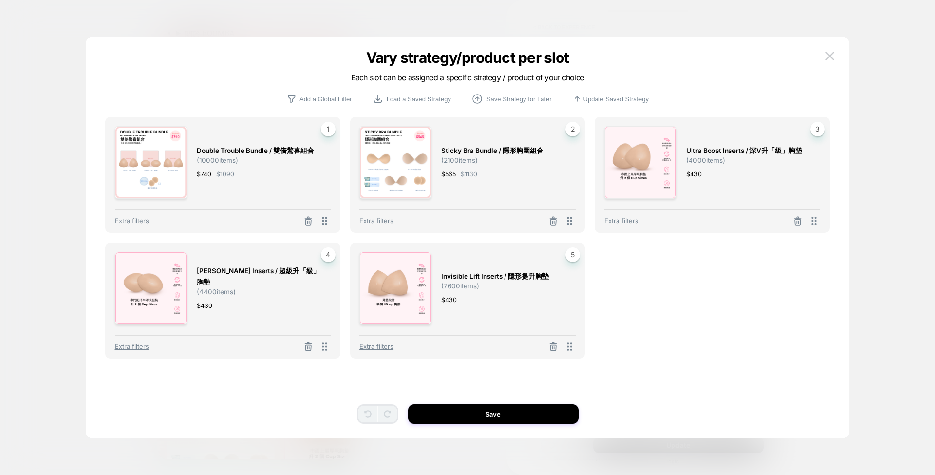
scroll to position [193, 0]
click at [140, 220] on span "Extra filters" at bounding box center [132, 221] width 34 height 8
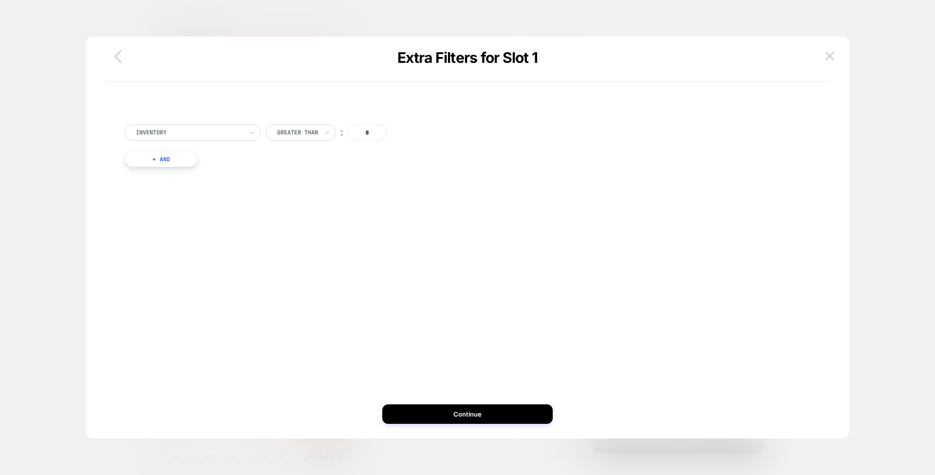
click at [119, 55] on icon "button" at bounding box center [117, 56] width 19 height 19
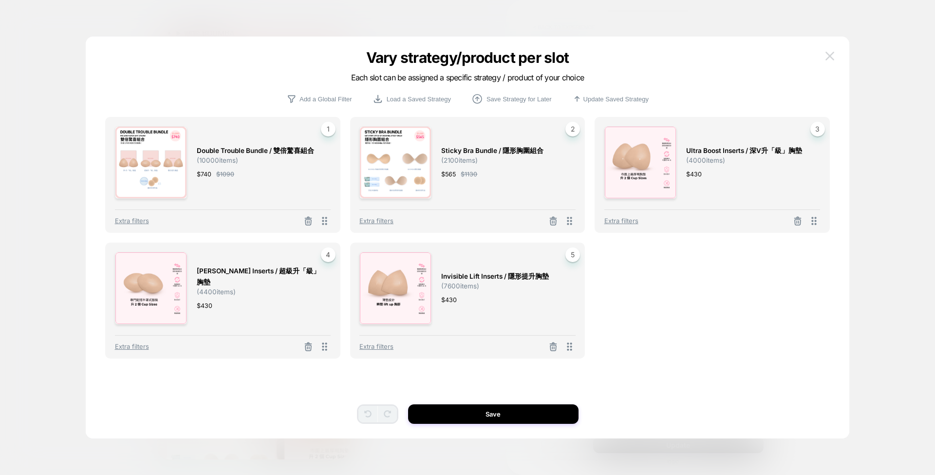
click at [827, 57] on img at bounding box center [829, 56] width 9 height 8
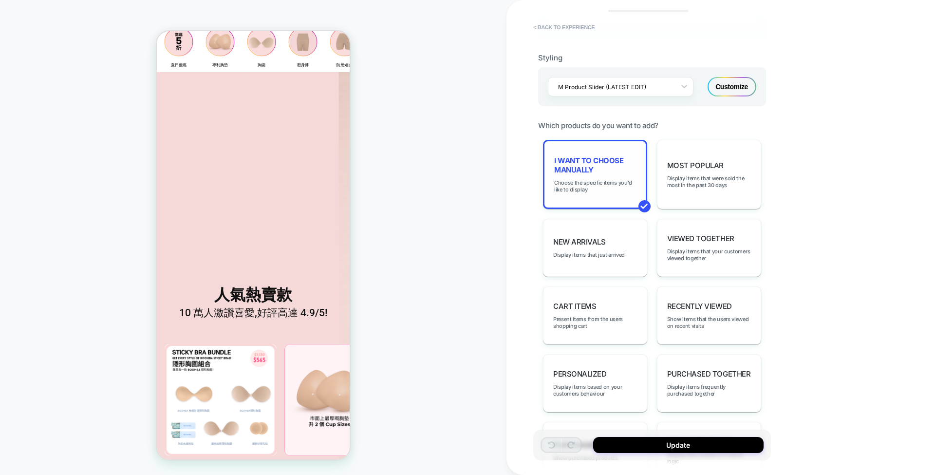
scroll to position [226, 0]
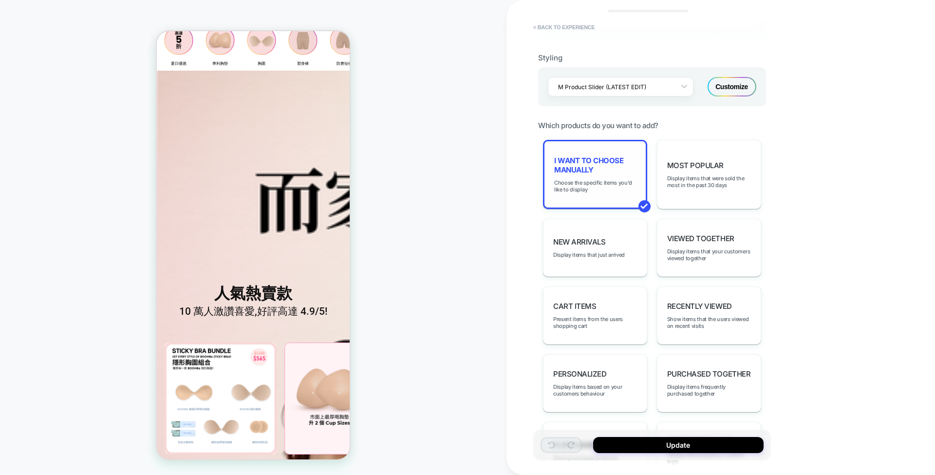
click at [565, 190] on div "I want to choose manually Choose the specific items you'd like to display" at bounding box center [595, 174] width 104 height 69
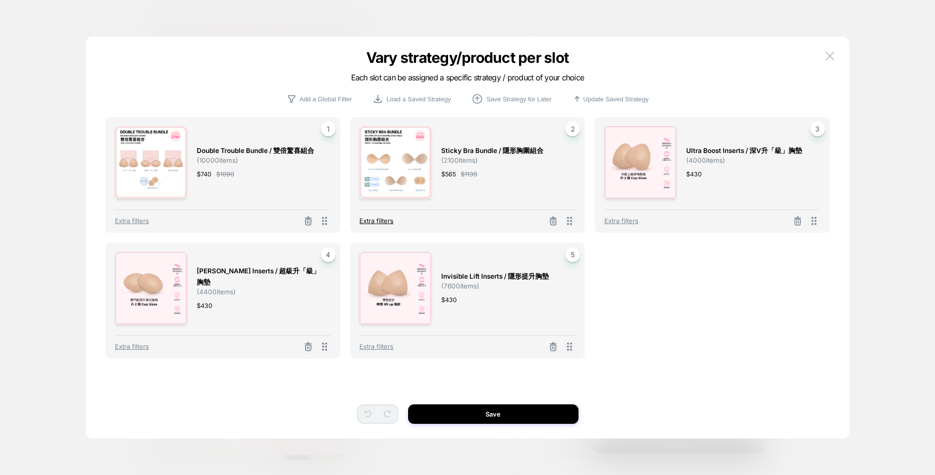
click at [374, 221] on span "Extra filters" at bounding box center [376, 221] width 34 height 8
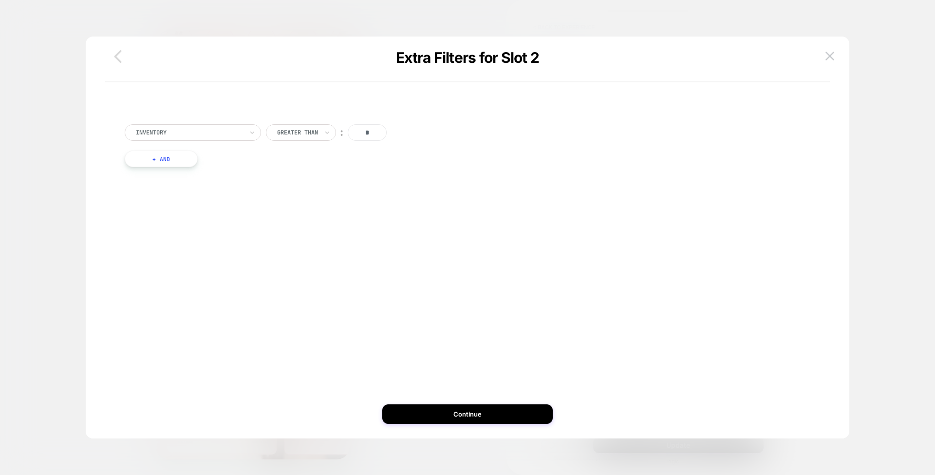
scroll to position [225, 0]
click at [116, 49] on icon "button" at bounding box center [117, 56] width 19 height 19
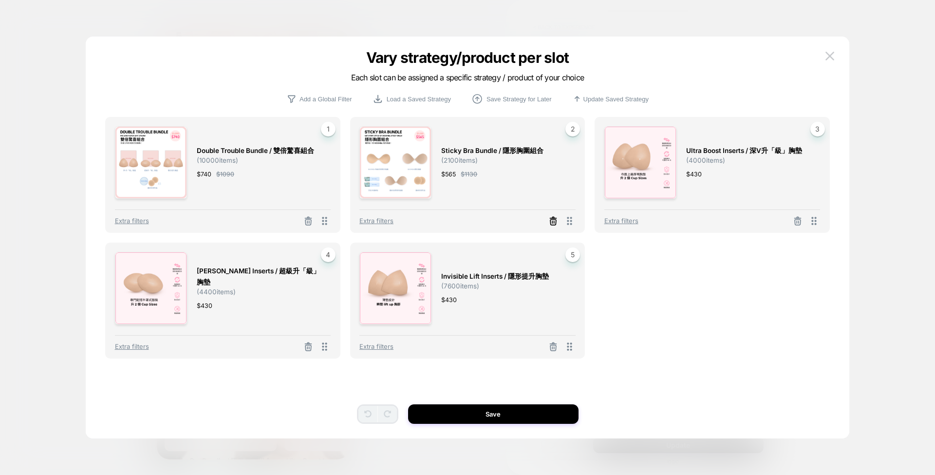
click at [308, 221] on line at bounding box center [308, 222] width 0 height 2
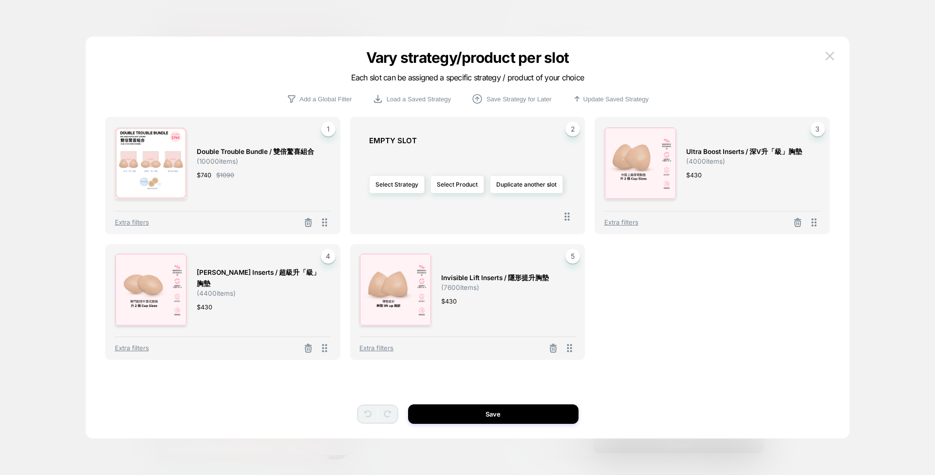
scroll to position [226, 0]
click at [549, 407] on button "Save" at bounding box center [493, 413] width 170 height 19
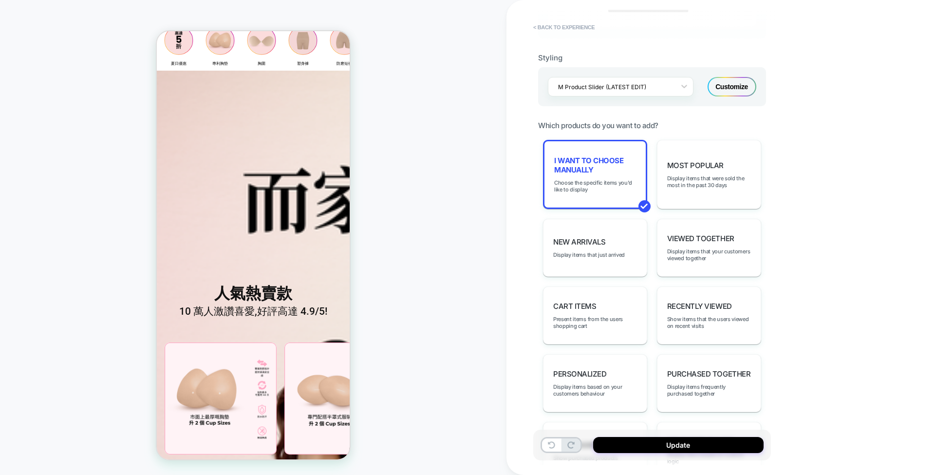
scroll to position [225, 0]
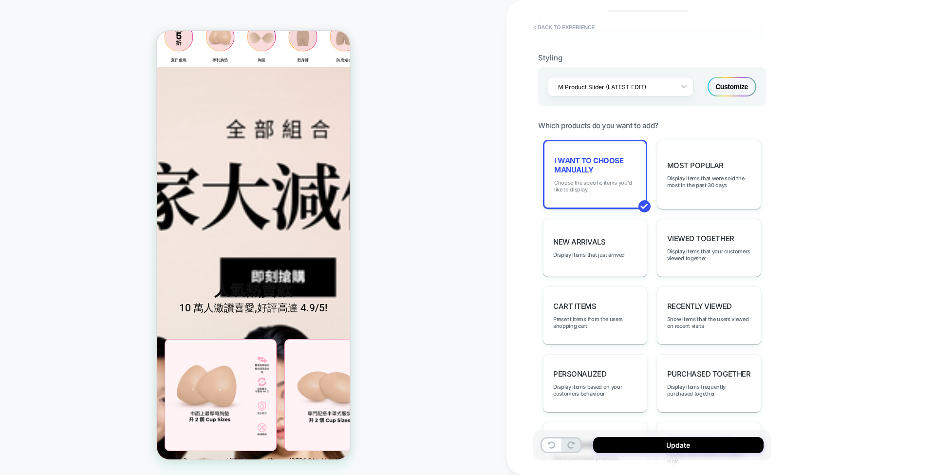
click at [605, 180] on span "Choose the specific items you'd like to display" at bounding box center [595, 186] width 82 height 14
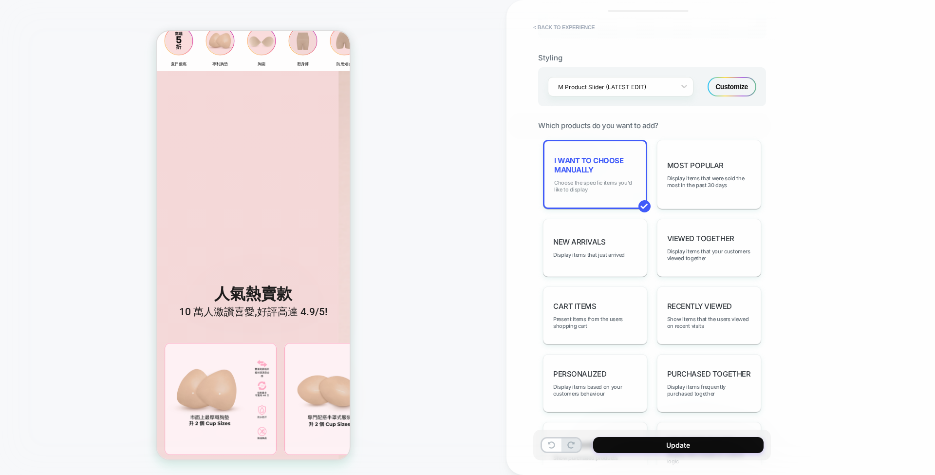
scroll to position [226, 0]
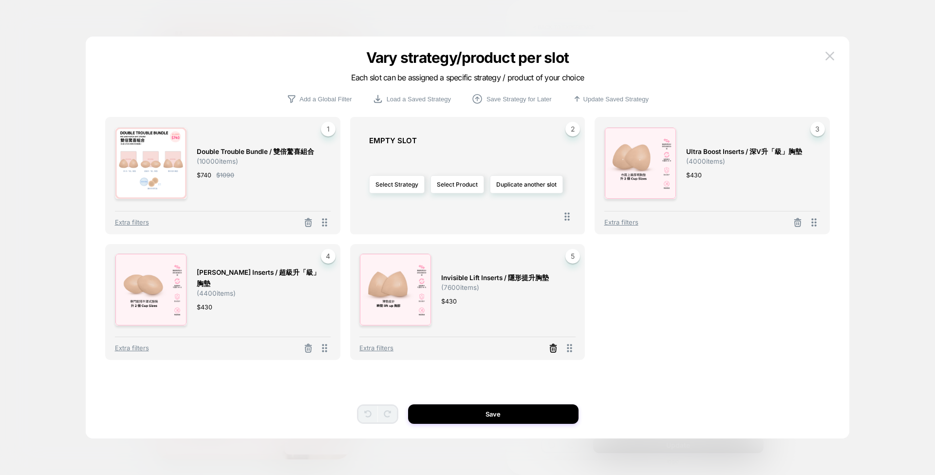
click at [551, 348] on icon at bounding box center [553, 348] width 10 height 10
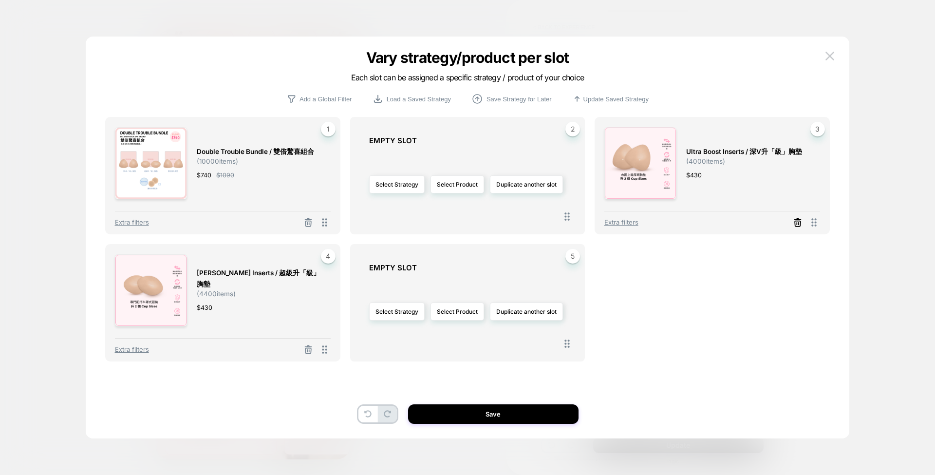
click at [312, 222] on icon at bounding box center [309, 223] width 6 height 5
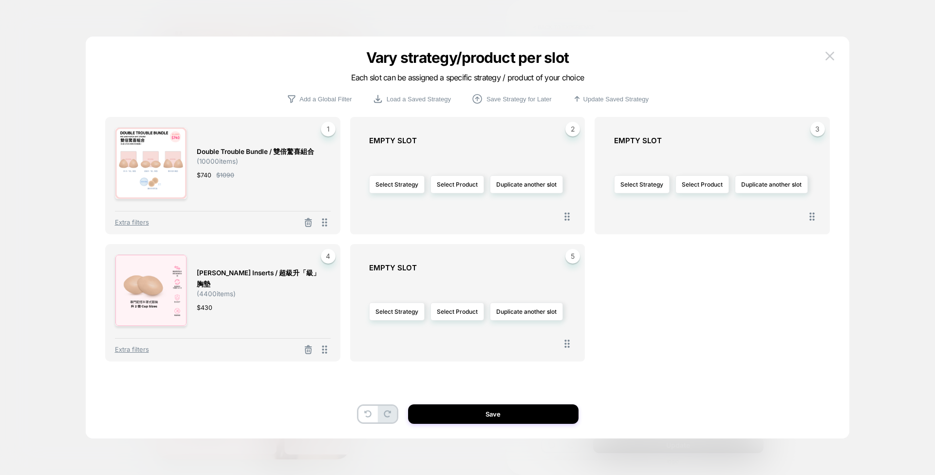
scroll to position [225, 0]
click at [306, 226] on icon at bounding box center [309, 223] width 6 height 5
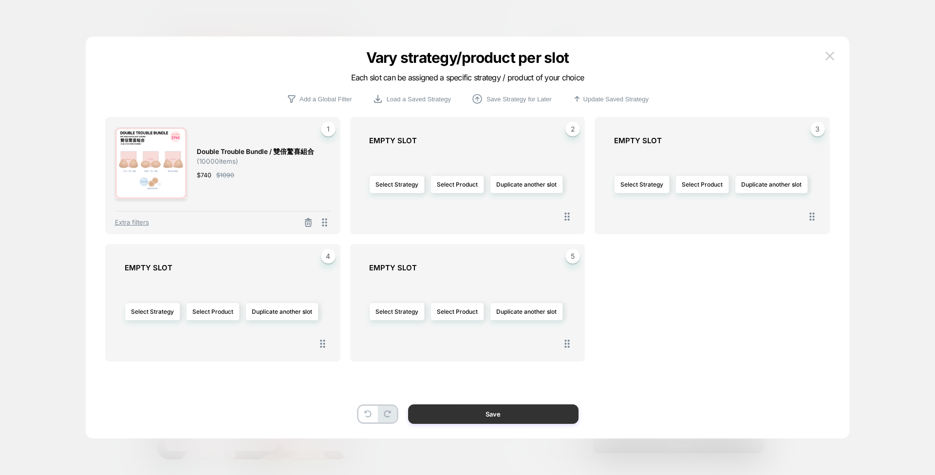
click at [432, 406] on button "Save" at bounding box center [493, 413] width 170 height 19
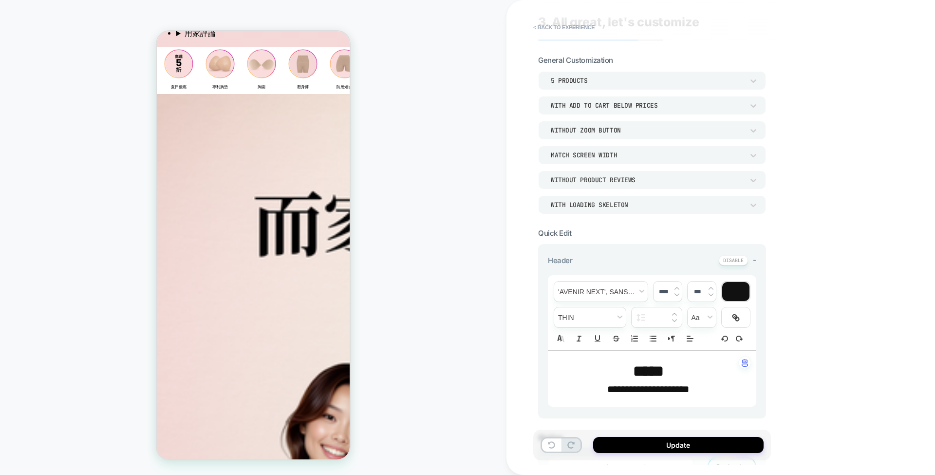
scroll to position [0, 0]
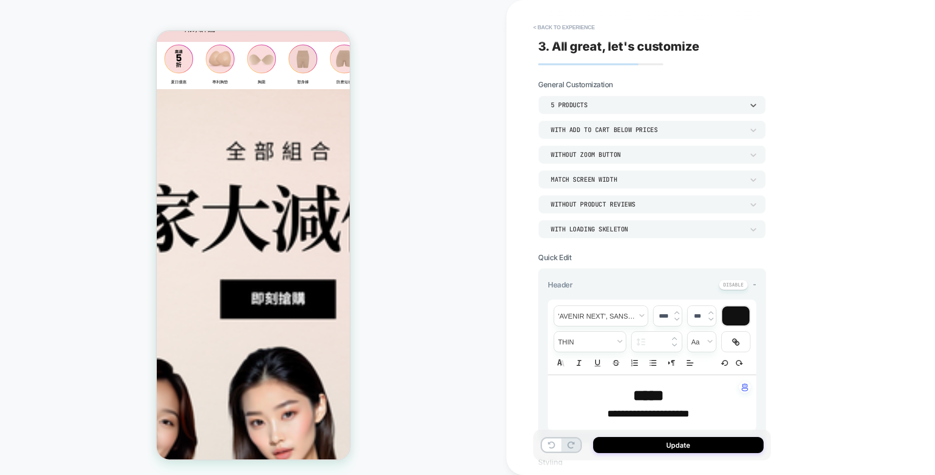
click at [647, 110] on div "5 Products" at bounding box center [652, 104] width 228 height 19
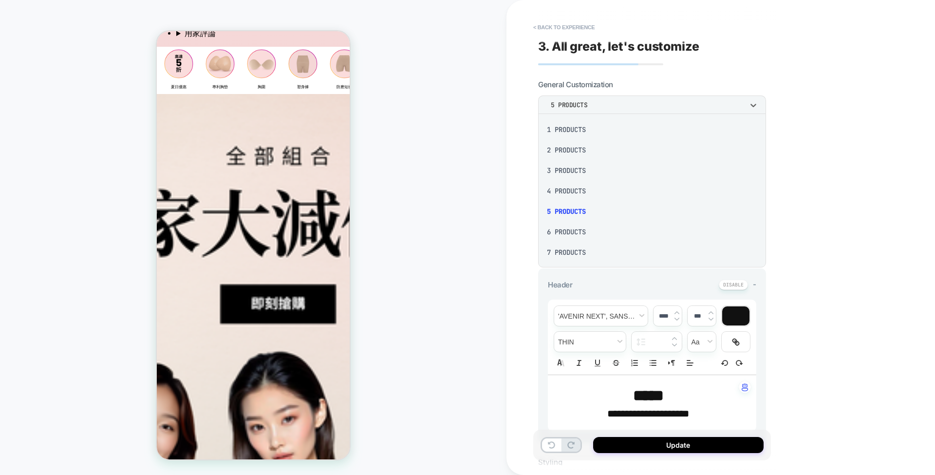
click at [564, 232] on div "6 Products" at bounding box center [652, 232] width 220 height 20
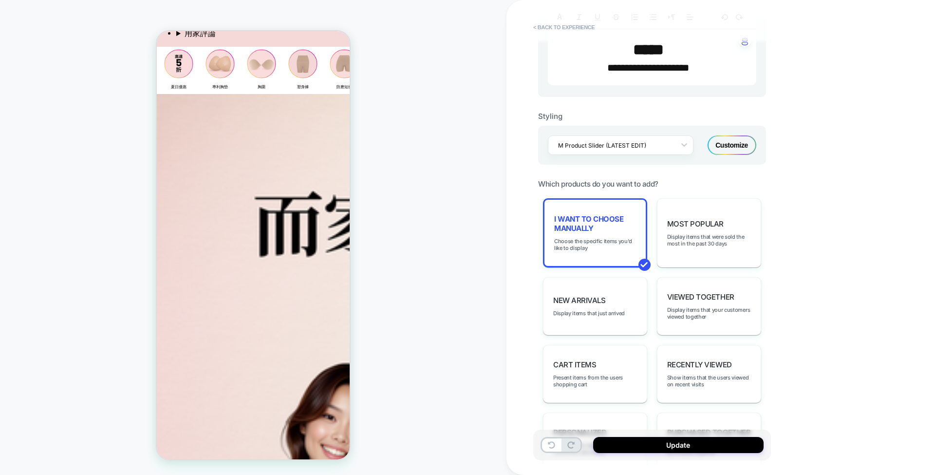
scroll to position [353, 0]
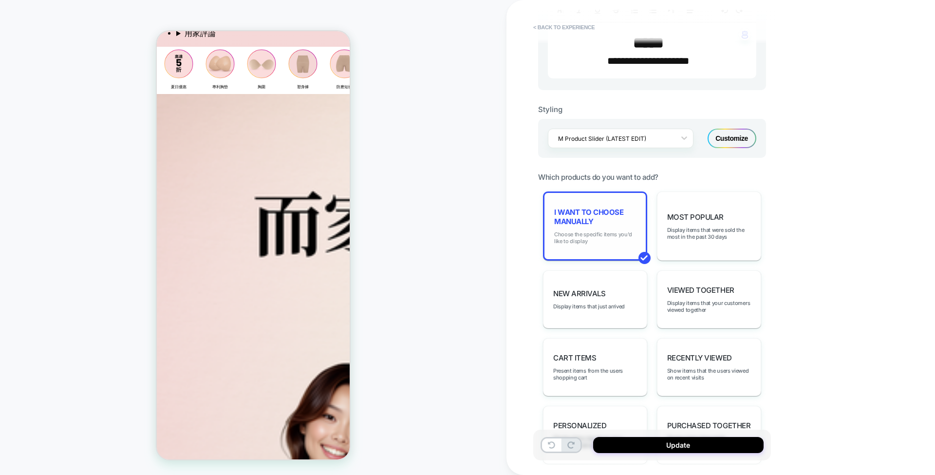
click at [592, 233] on span "Choose the specific items you'd like to display" at bounding box center [595, 238] width 82 height 14
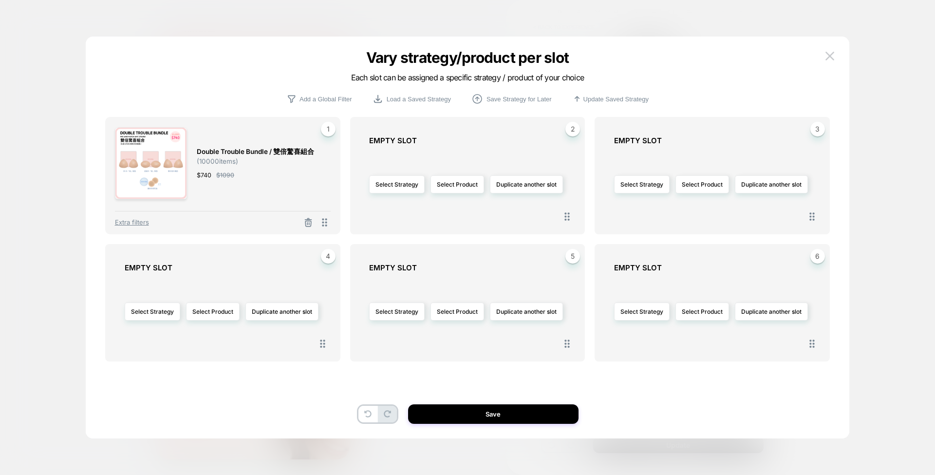
click at [233, 159] on span "( 10000 items)" at bounding box center [217, 161] width 41 height 8
click at [327, 129] on span "1" at bounding box center [328, 129] width 15 height 15
click at [311, 221] on icon at bounding box center [309, 223] width 6 height 5
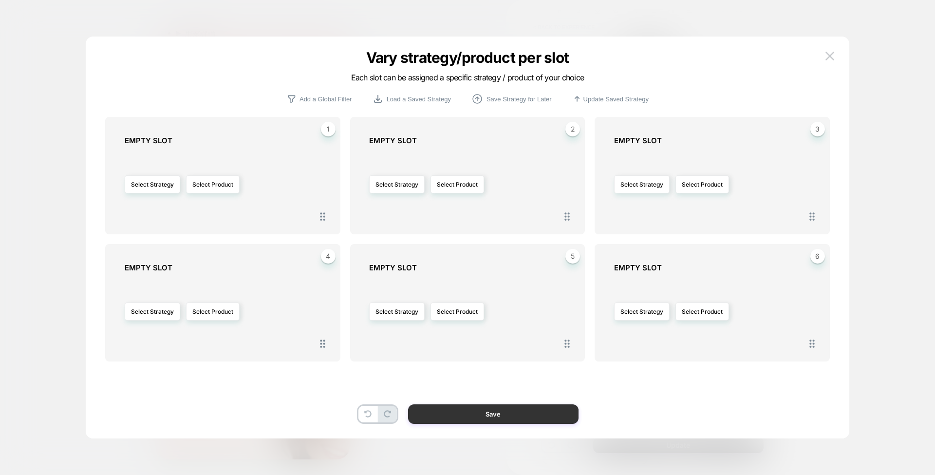
click at [448, 421] on button "Save" at bounding box center [493, 413] width 170 height 19
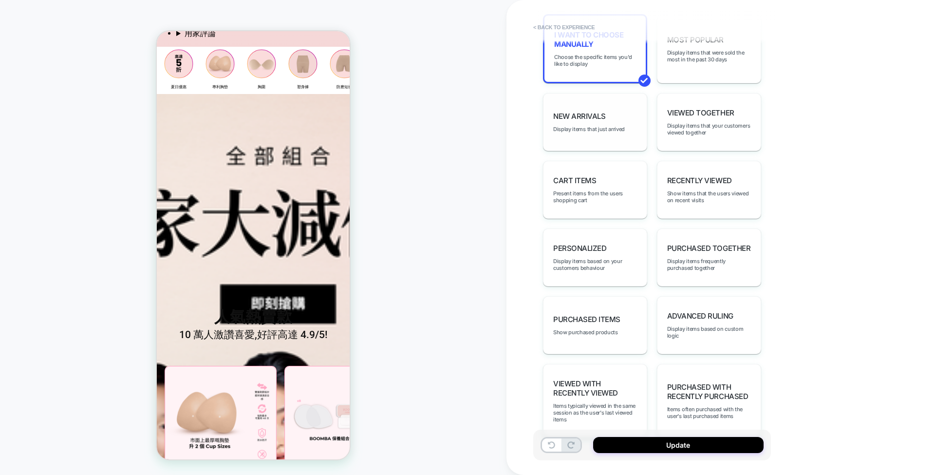
scroll to position [543, 0]
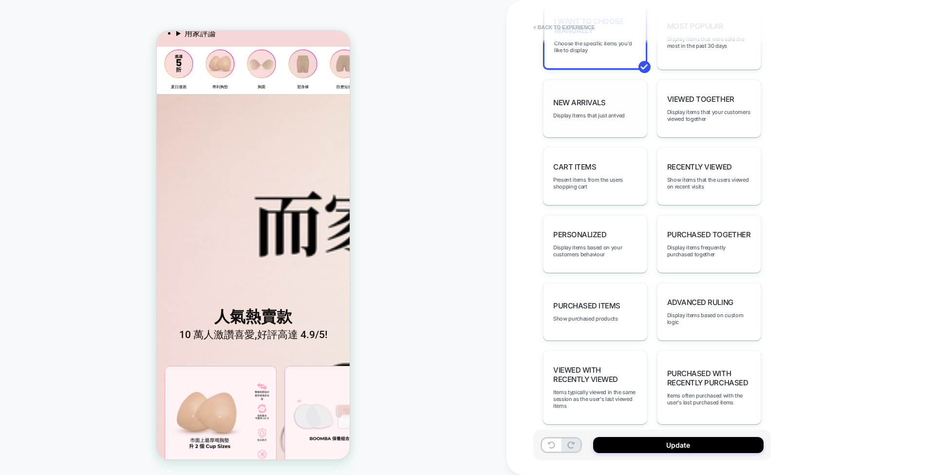
click at [608, 97] on div "New Arrivals Display items that just arrived" at bounding box center [595, 108] width 104 height 58
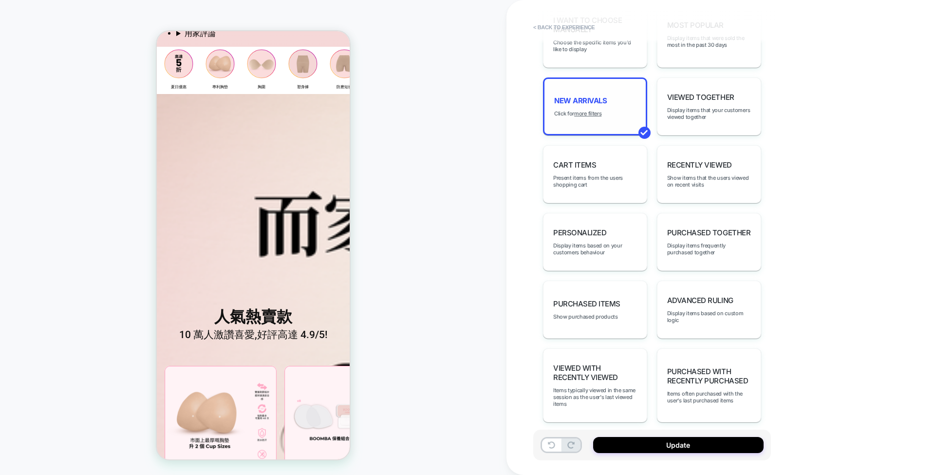
scroll to position [542, 0]
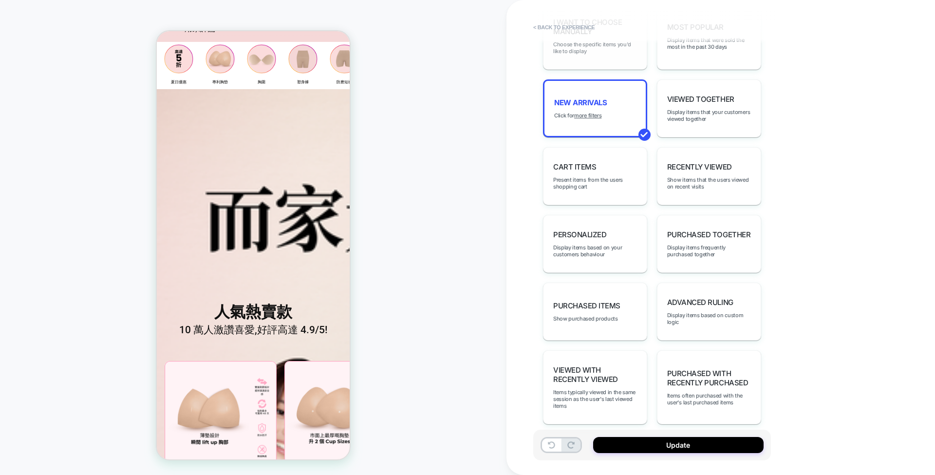
click at [603, 44] on span "Choose the specific items you'd like to display" at bounding box center [595, 48] width 84 height 14
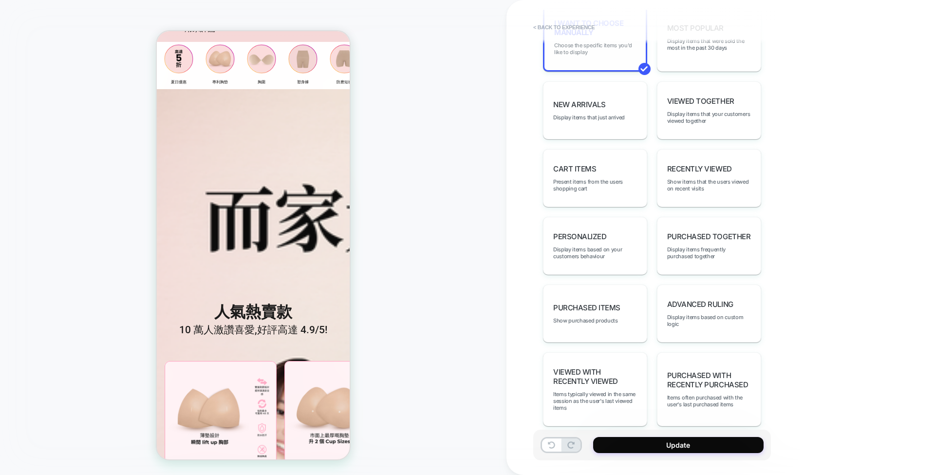
scroll to position [543, 0]
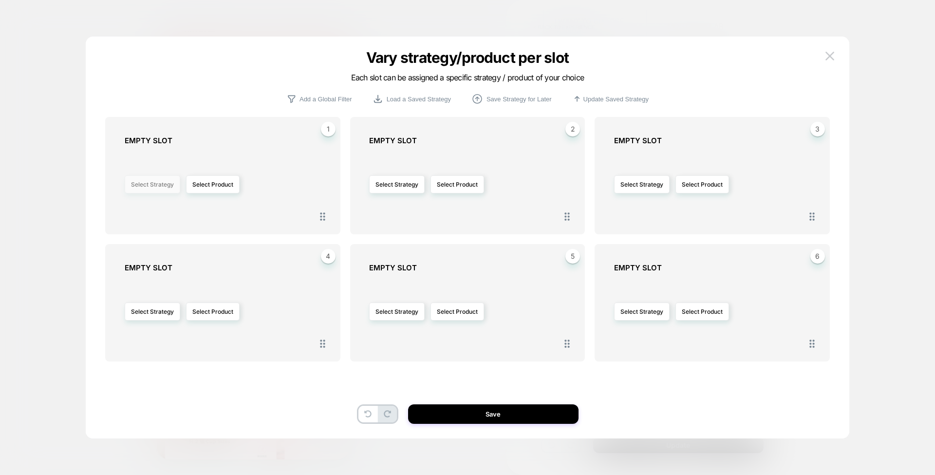
click at [159, 187] on button "Select Strategy" at bounding box center [153, 184] width 56 height 18
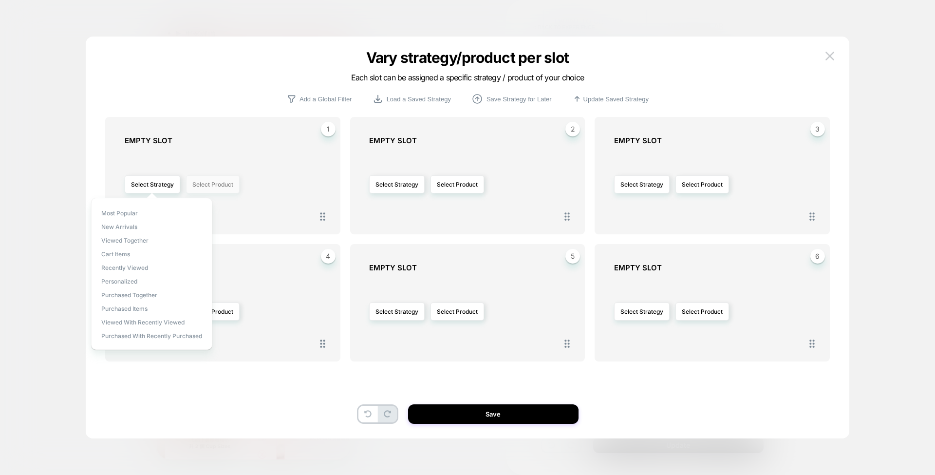
click at [205, 185] on button "Select Product" at bounding box center [213, 184] width 54 height 18
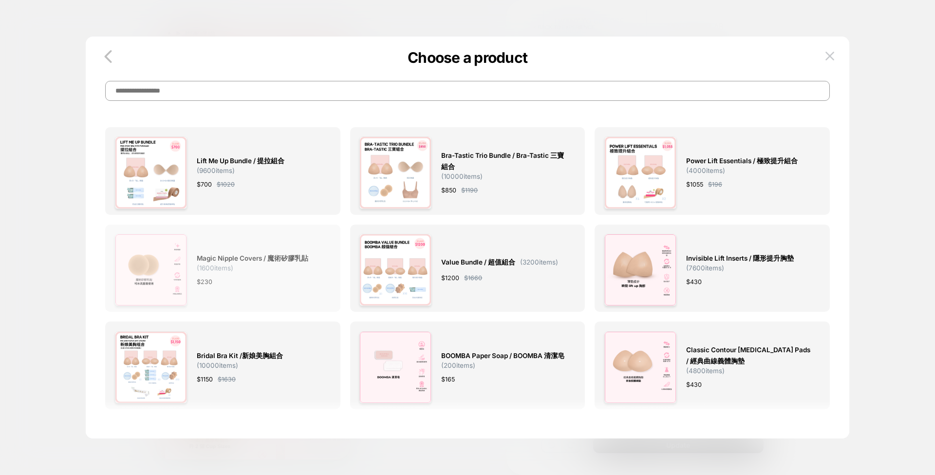
click at [295, 266] on span "Magic Nipple Covers / 魔術矽膠乳貼 ( 1600 items)" at bounding box center [259, 262] width 125 height 19
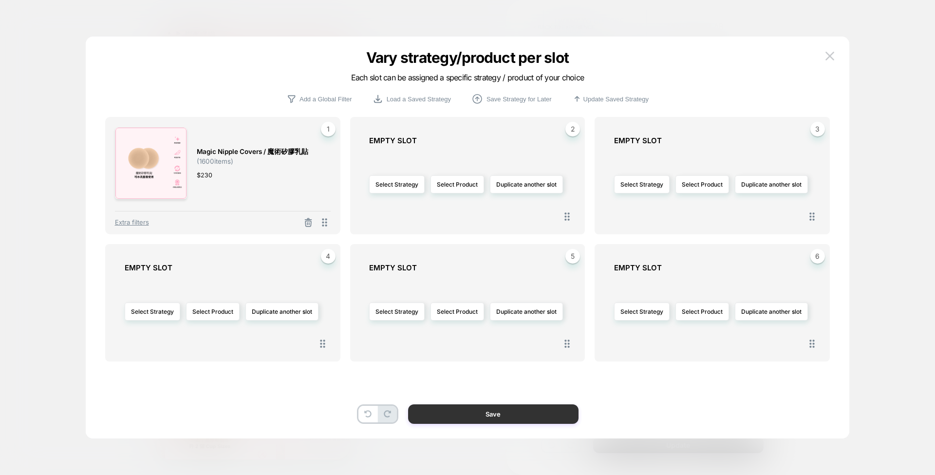
click at [452, 420] on button "Save" at bounding box center [493, 413] width 170 height 19
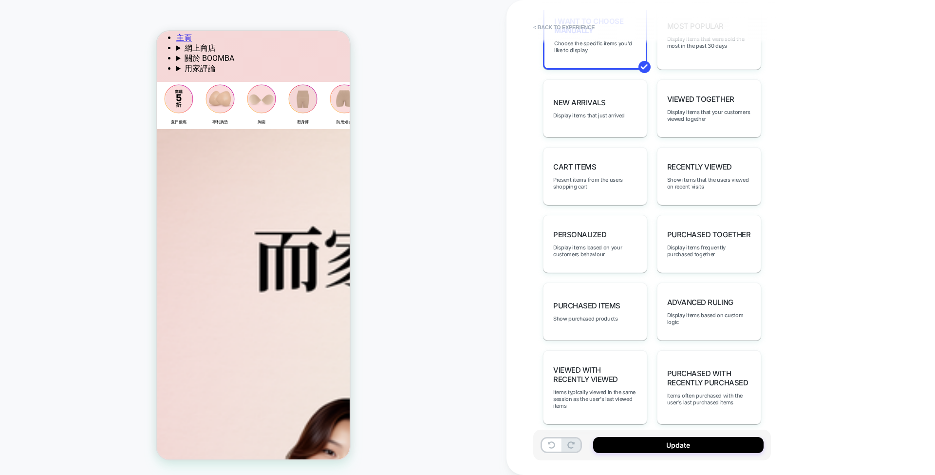
scroll to position [168, 0]
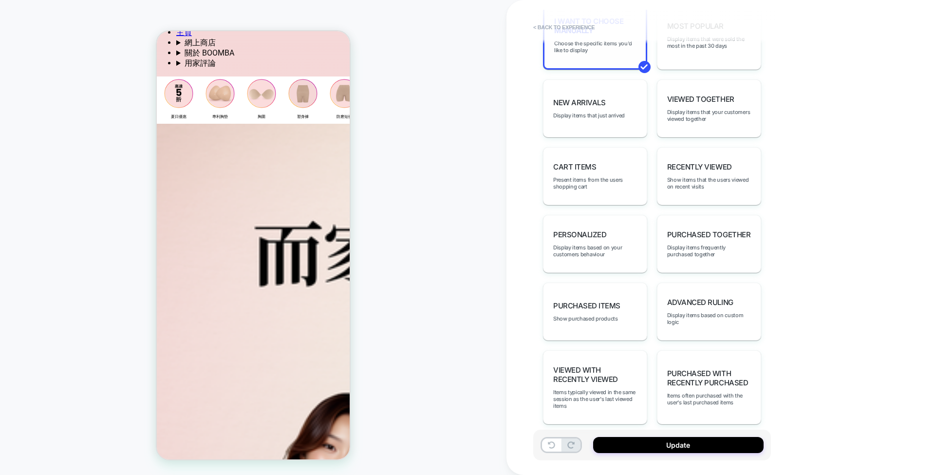
click at [603, 56] on div "I want to choose manually Choose the specific items you'd like to display" at bounding box center [595, 34] width 104 height 69
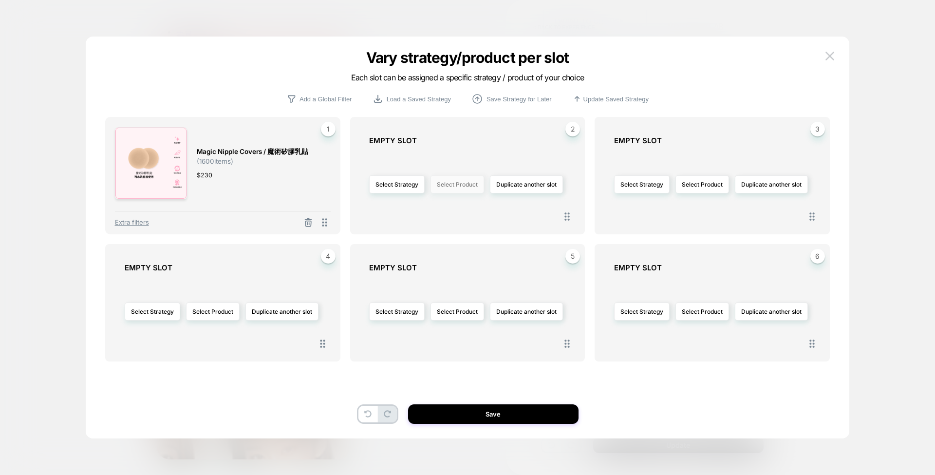
click at [457, 179] on button "Select Product" at bounding box center [457, 184] width 54 height 18
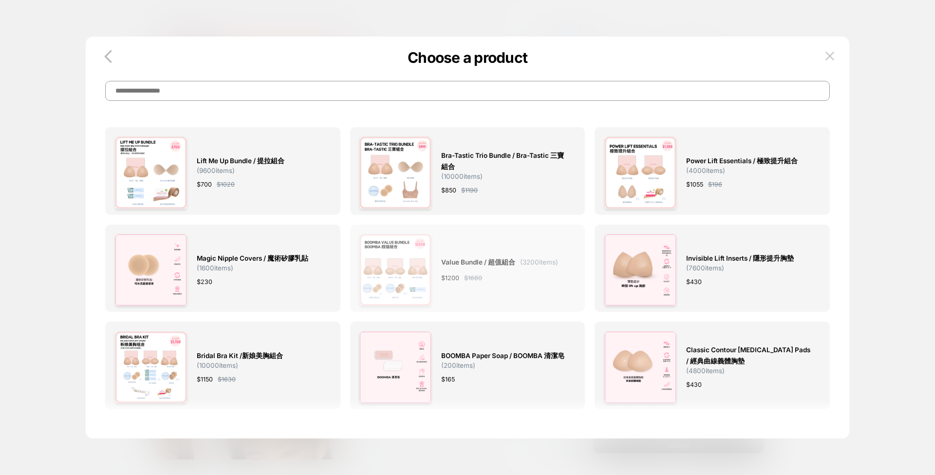
click at [534, 290] on div "Value Bundle / 超值組合 ( 3200 items) $ 1200 $ 1660" at bounding box center [499, 270] width 117 height 72
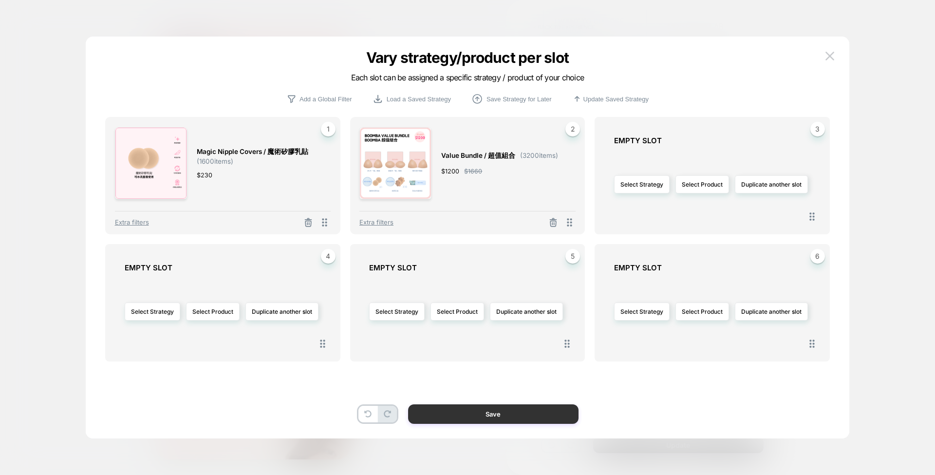
click at [466, 411] on button "Save" at bounding box center [493, 413] width 170 height 19
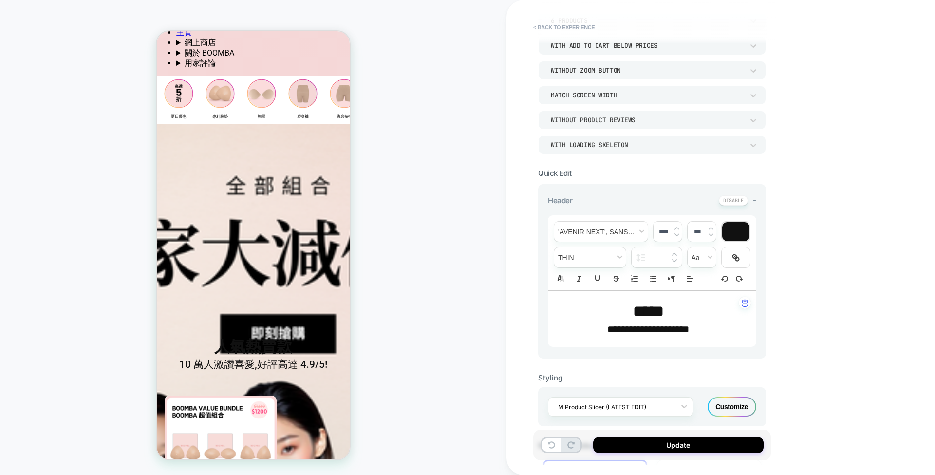
scroll to position [0, 0]
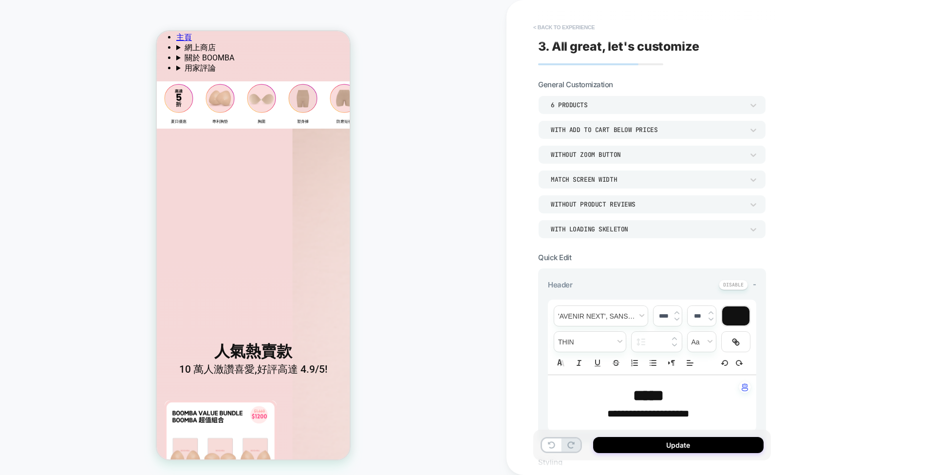
click at [560, 27] on button "< Back to experience" at bounding box center [563, 27] width 71 height 16
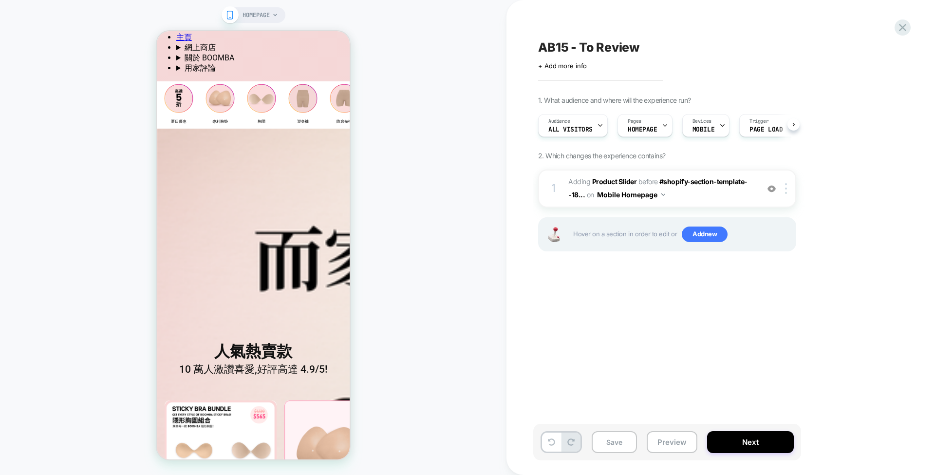
scroll to position [0, 0]
click at [573, 179] on span "Adding Product Slider" at bounding box center [602, 181] width 68 height 8
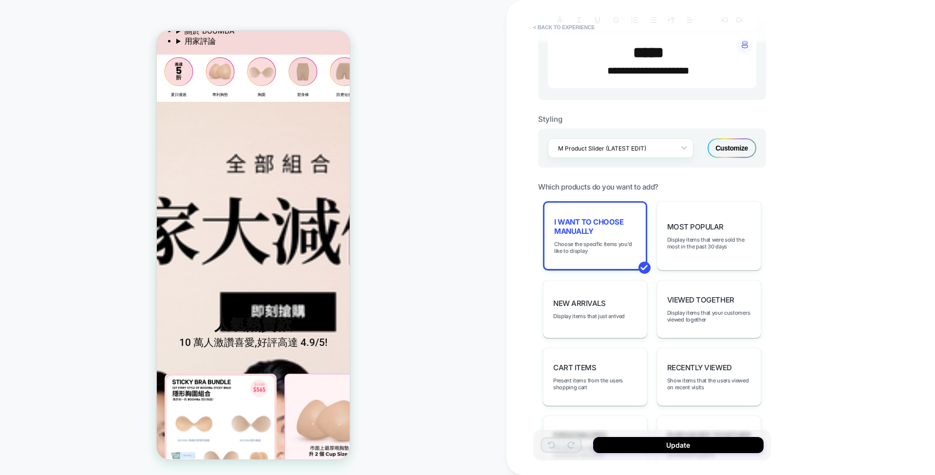
scroll to position [363, 0]
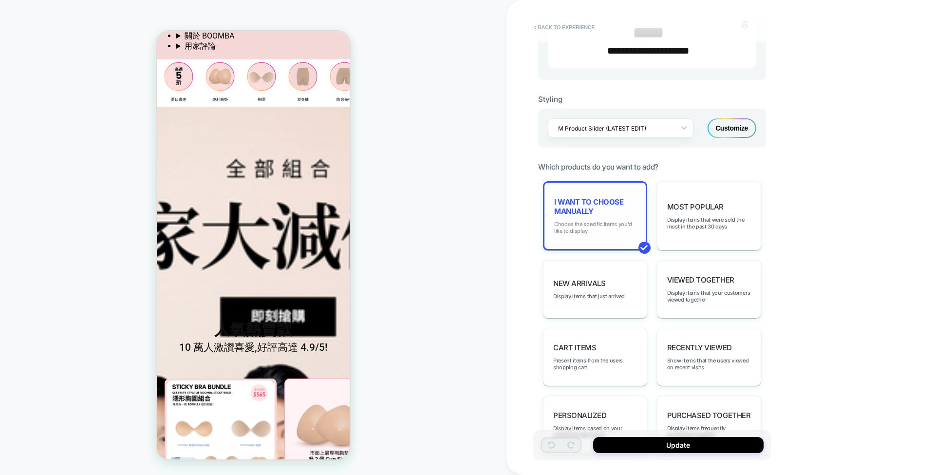
click at [621, 222] on span "Choose the specific items you'd like to display" at bounding box center [595, 228] width 82 height 14
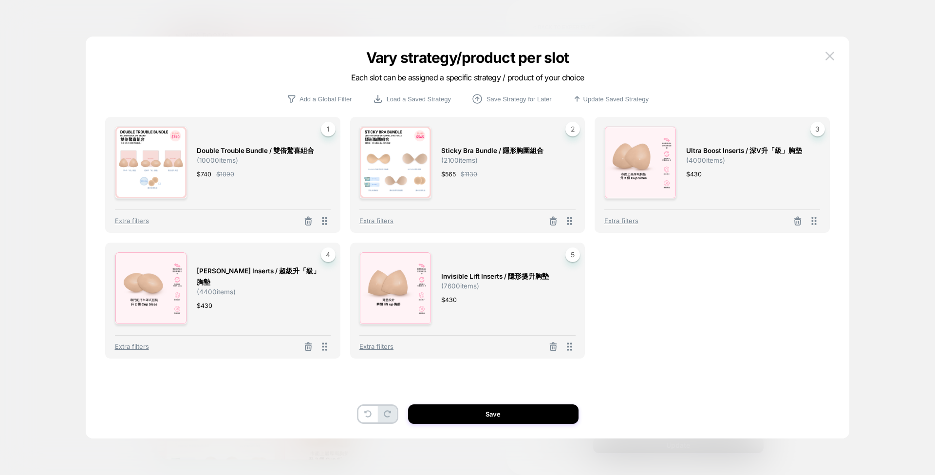
scroll to position [192, 0]
click at [827, 53] on img at bounding box center [829, 56] width 9 height 8
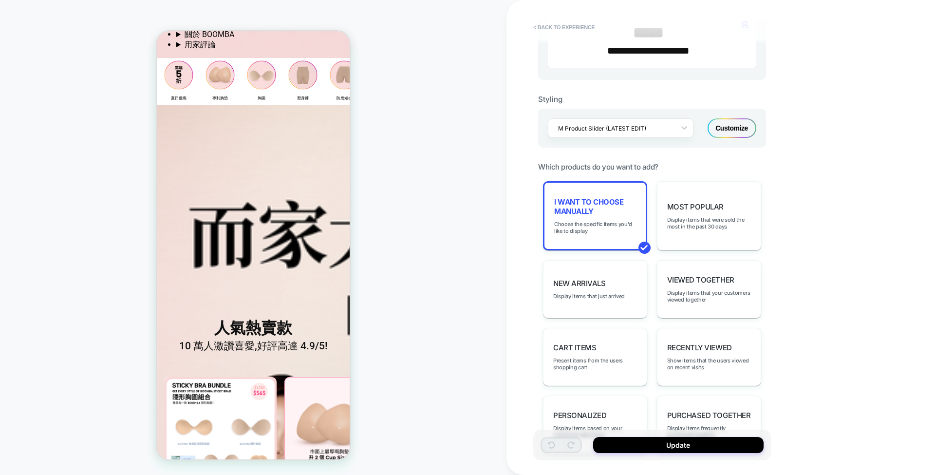
scroll to position [190, 0]
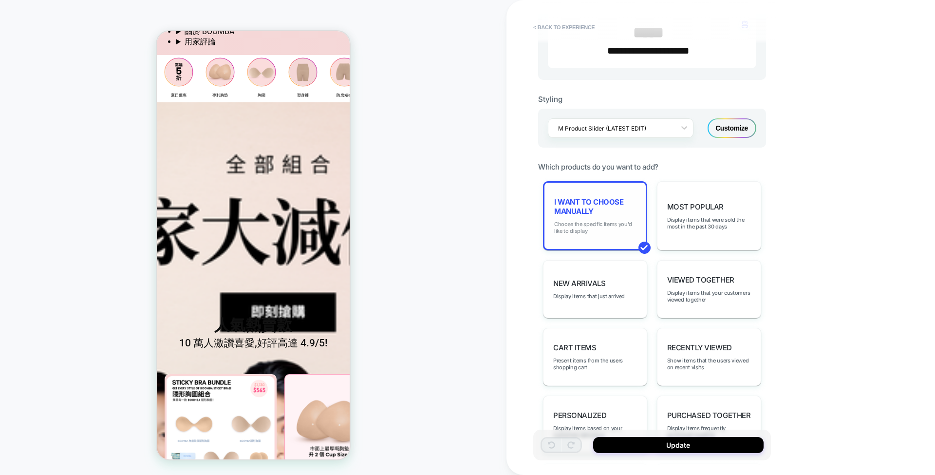
click at [595, 221] on span "Choose the specific items you'd like to display" at bounding box center [595, 228] width 82 height 14
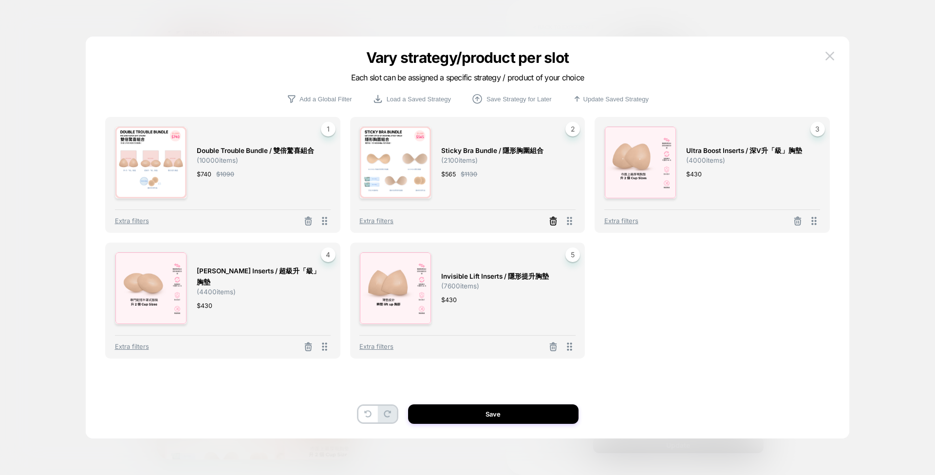
click at [312, 223] on icon at bounding box center [309, 221] width 6 height 5
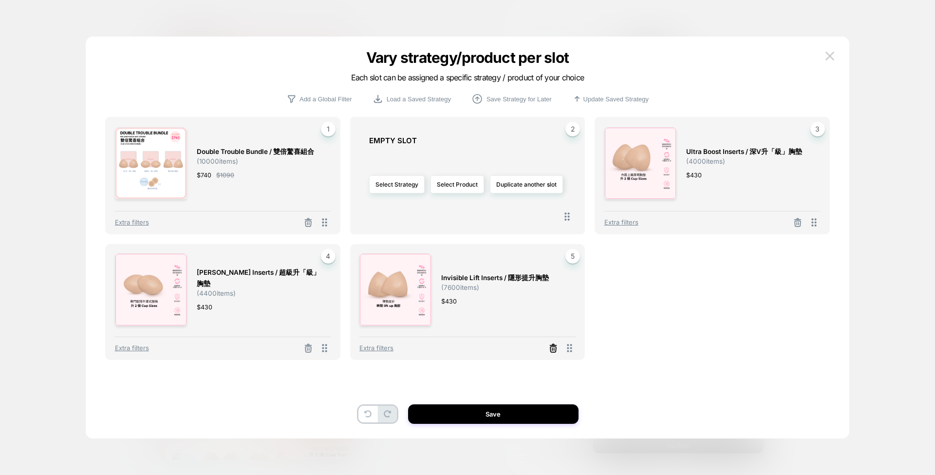
click at [549, 349] on icon at bounding box center [553, 348] width 10 height 10
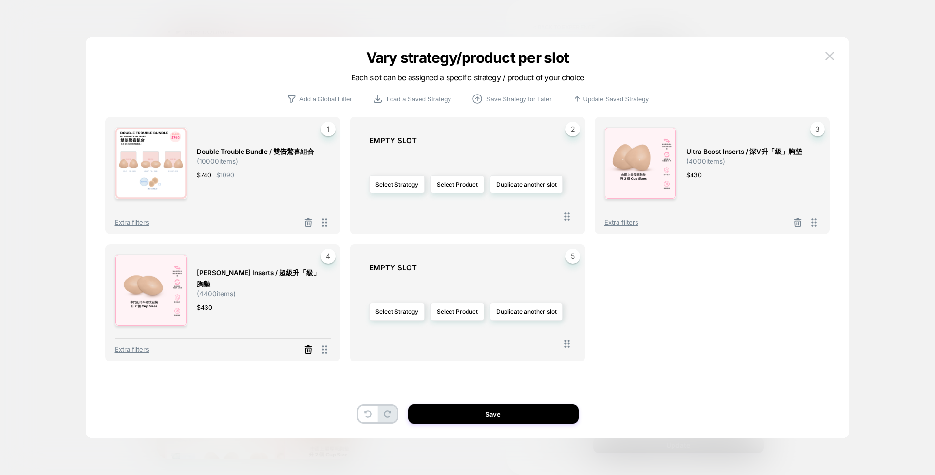
click at [308, 224] on line at bounding box center [308, 224] width 0 height 2
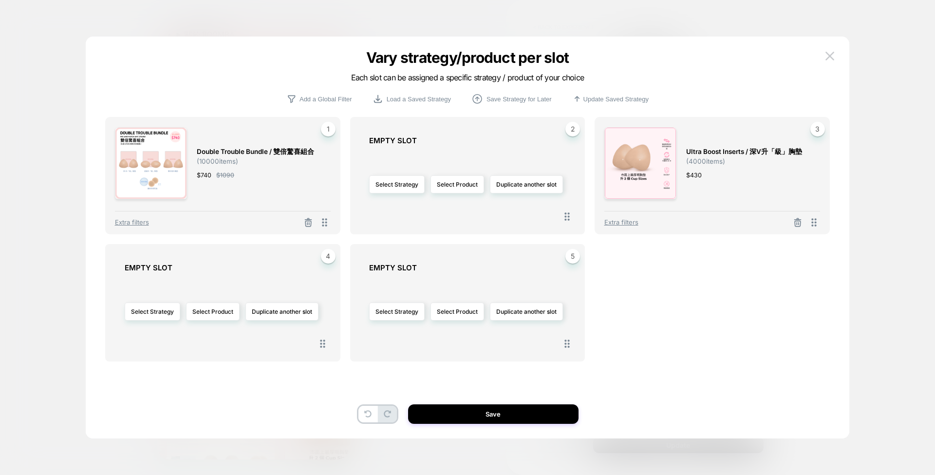
scroll to position [192, 0]
click at [312, 221] on icon at bounding box center [309, 223] width 6 height 5
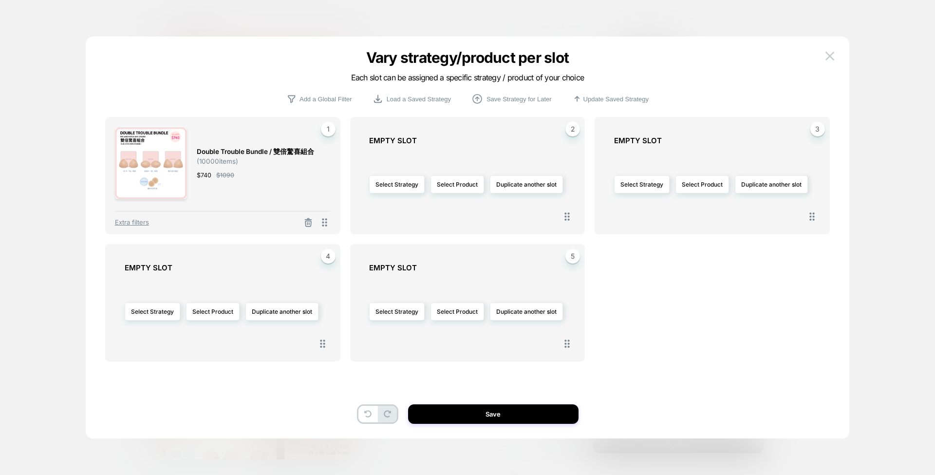
scroll to position [190, 0]
click at [478, 415] on button "Save" at bounding box center [493, 413] width 170 height 19
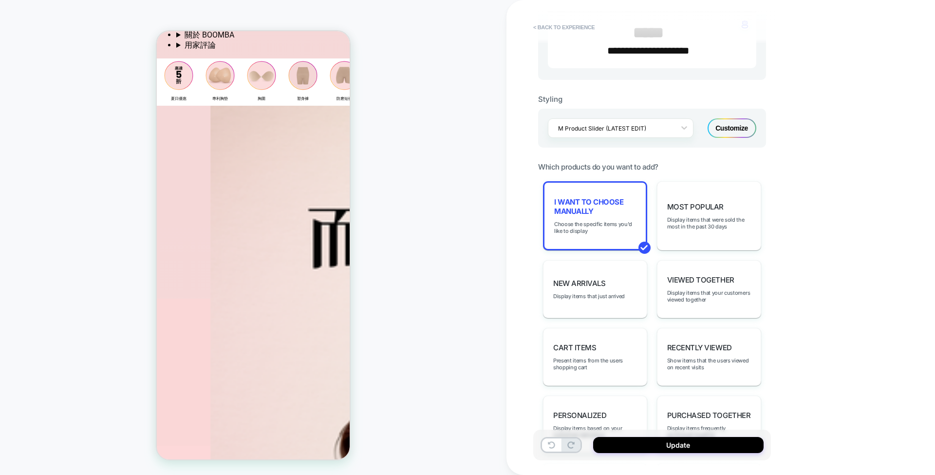
scroll to position [192, 0]
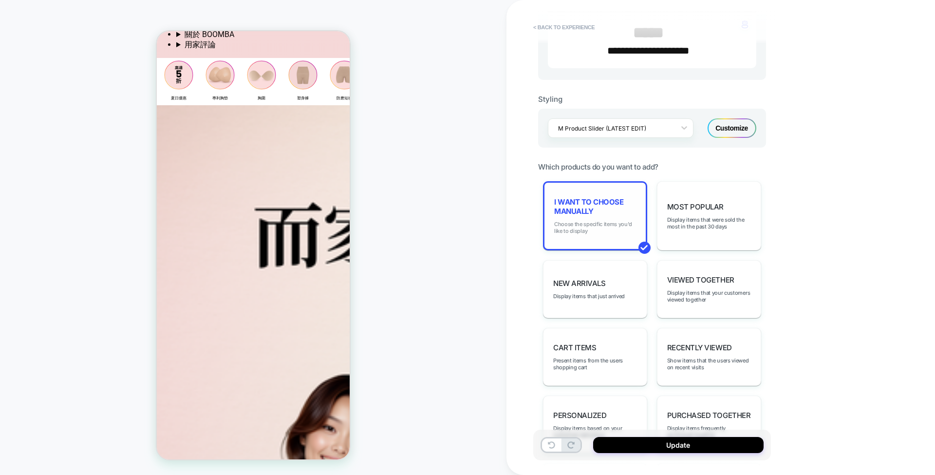
click at [591, 226] on span "Choose the specific items you'd like to display" at bounding box center [595, 228] width 82 height 14
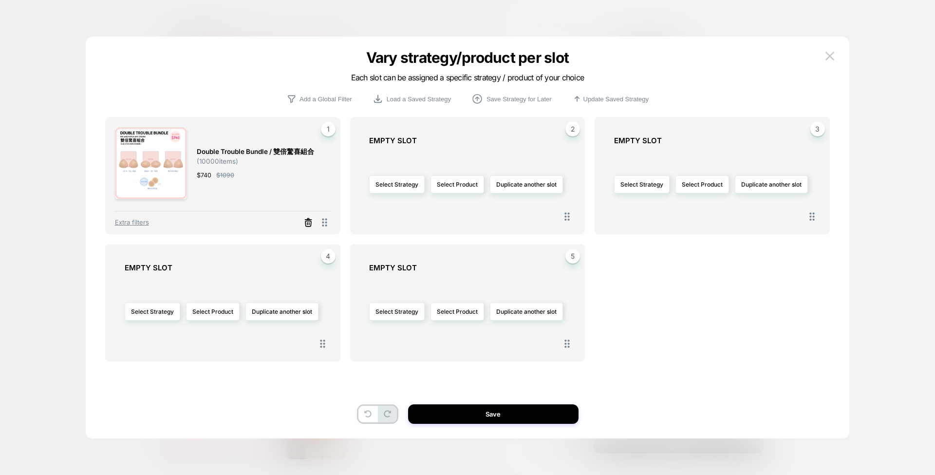
click at [309, 223] on line at bounding box center [309, 224] width 0 height 2
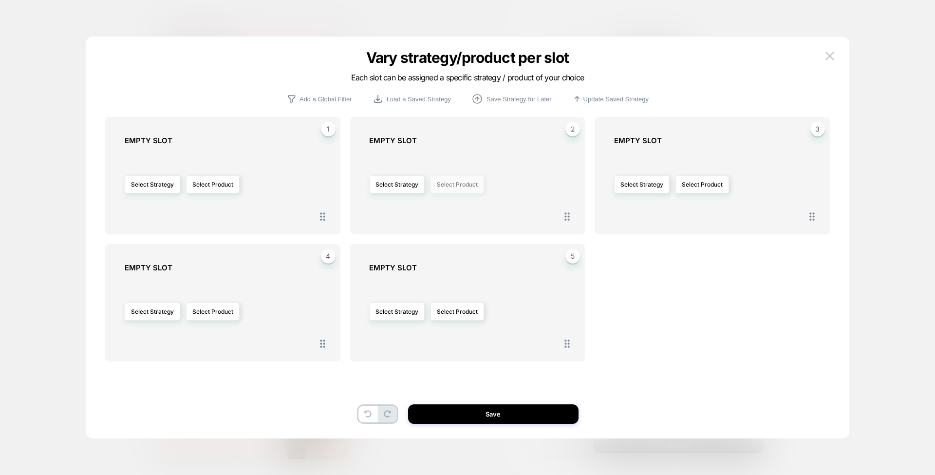
click at [462, 184] on button "Select Product" at bounding box center [457, 184] width 54 height 18
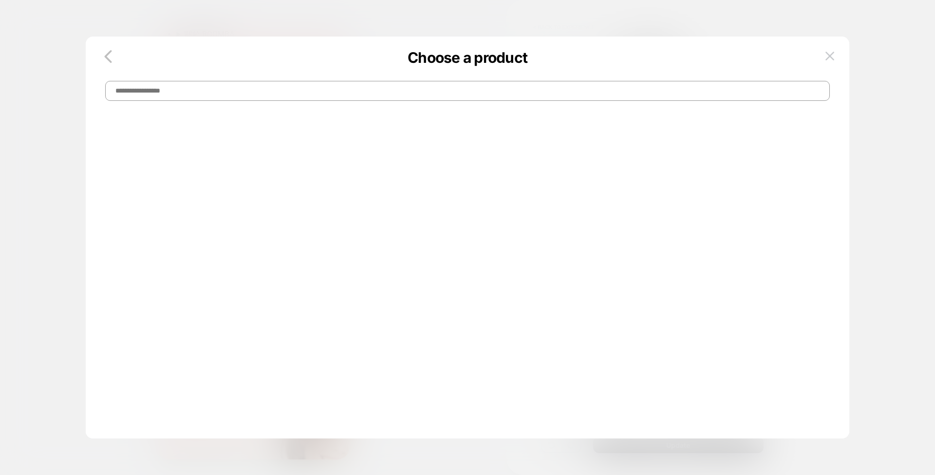
click at [402, 92] on input at bounding box center [467, 91] width 725 height 20
type input "******"
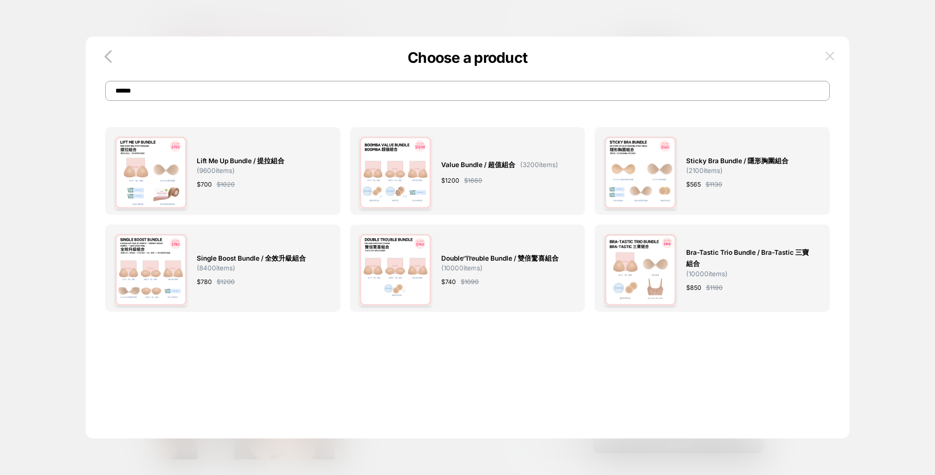
click at [829, 59] on img at bounding box center [829, 56] width 9 height 8
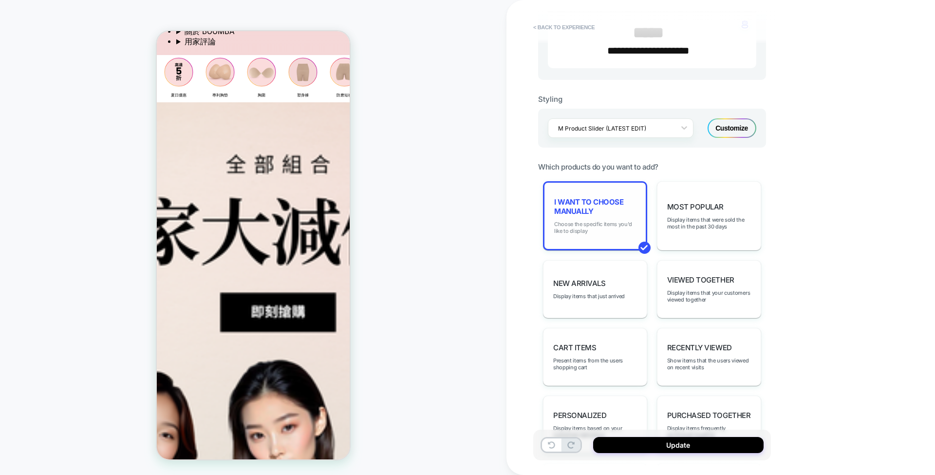
click at [587, 223] on span "Choose the specific items you'd like to display" at bounding box center [595, 228] width 82 height 14
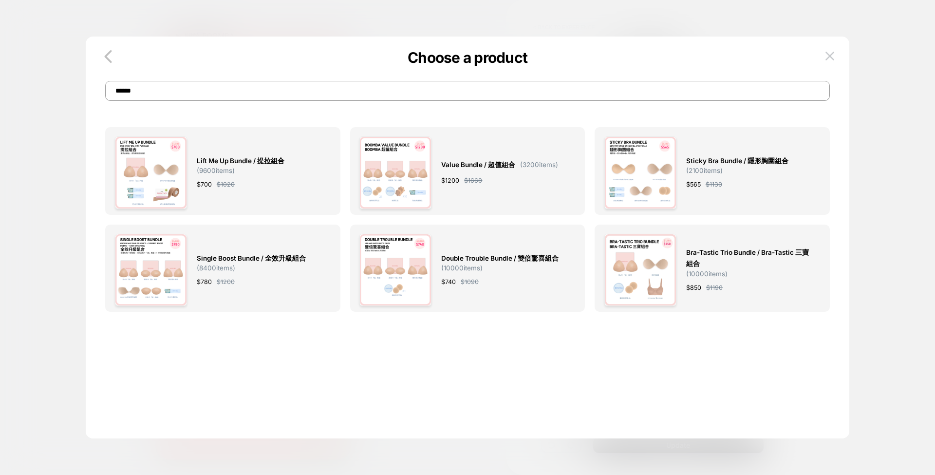
scroll to position [192, 0]
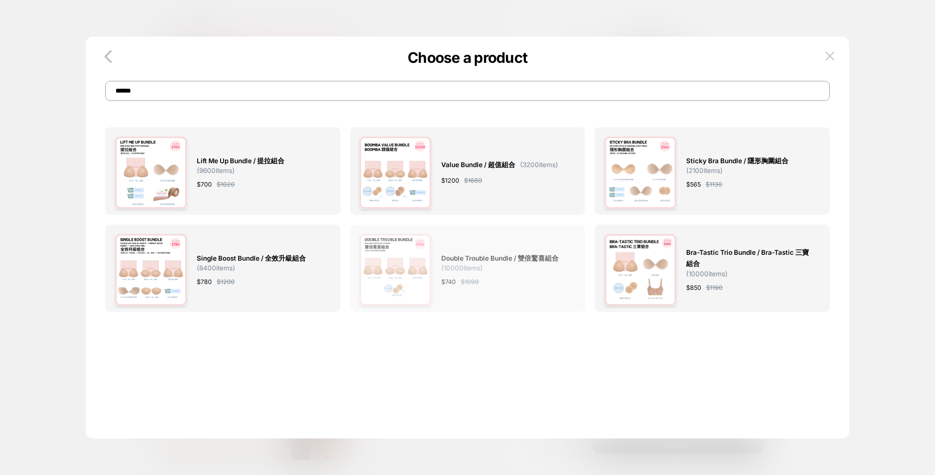
click at [514, 274] on div "Double Trouble Bundle / 雙倍驚喜組合 ( 10000 items) $ 740 $ 1090" at bounding box center [503, 270] width 125 height 72
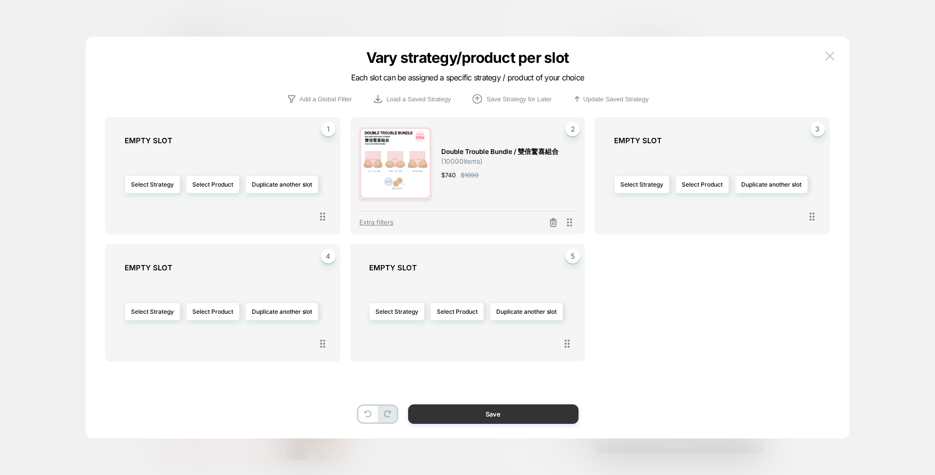
click at [500, 413] on button "Save" at bounding box center [493, 413] width 170 height 19
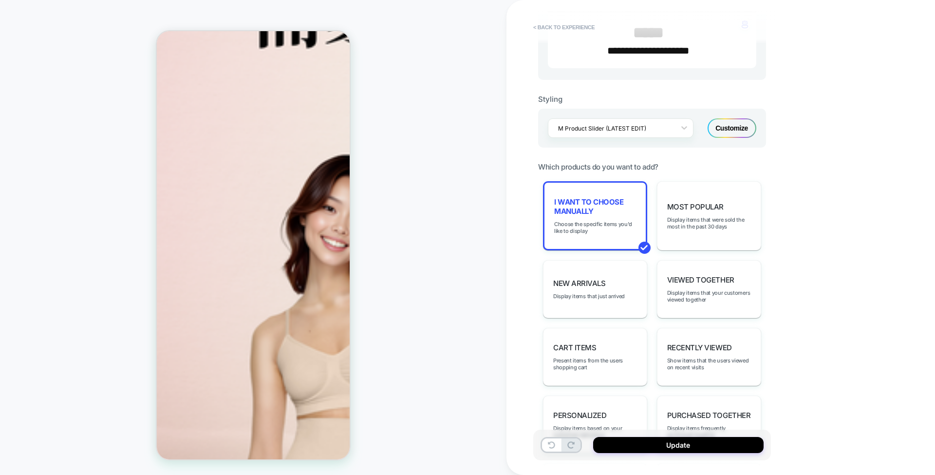
scroll to position [418, 0]
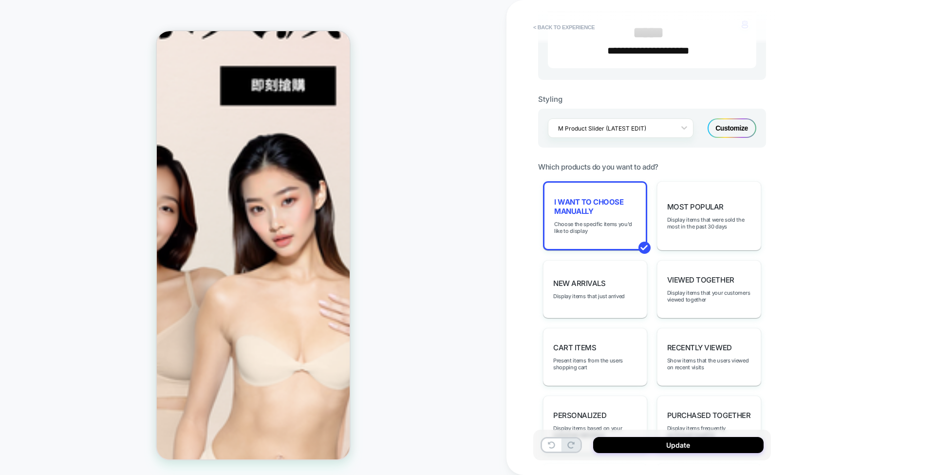
scroll to position [54, 0]
click at [486, 221] on div "HOMEPAGE" at bounding box center [253, 237] width 506 height 455
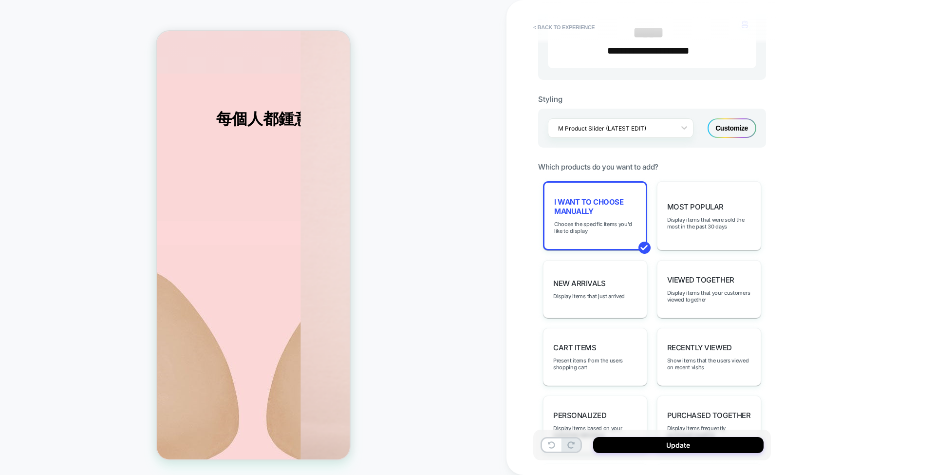
scroll to position [418, 0]
